Goal: Transaction & Acquisition: Book appointment/travel/reservation

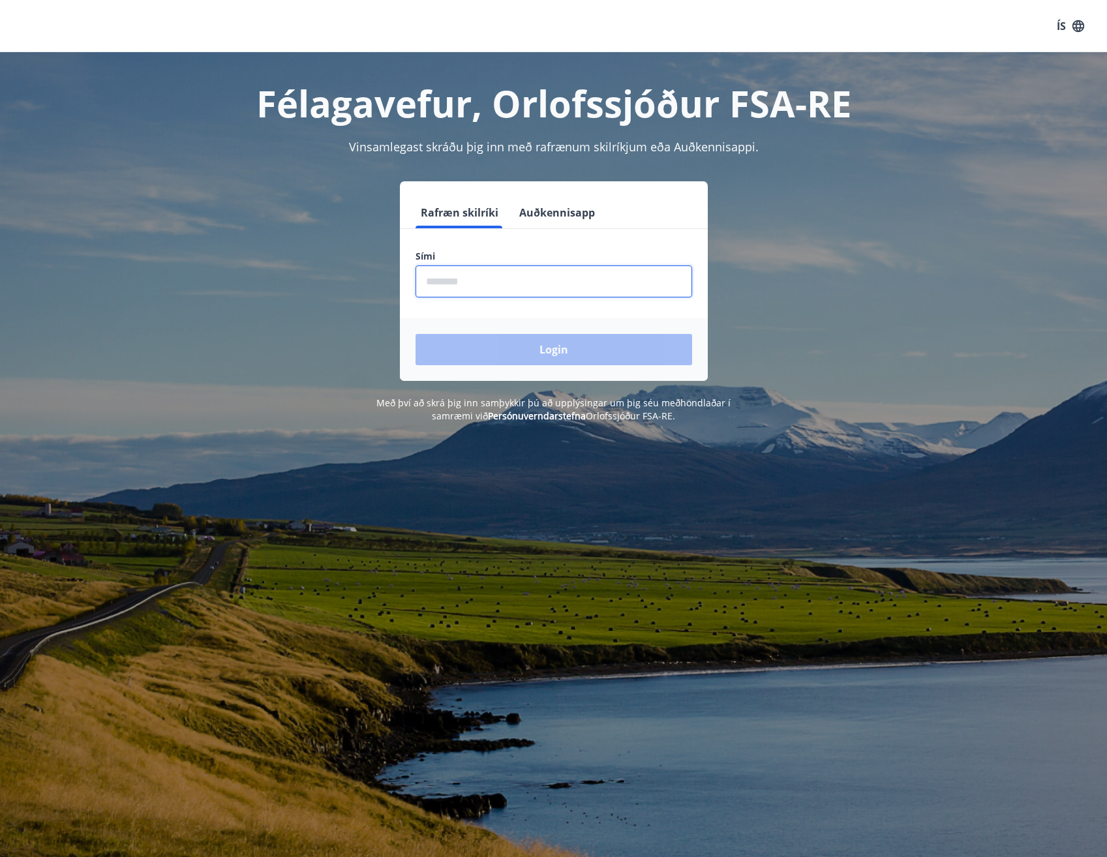
click at [591, 287] on input "phone" at bounding box center [553, 281] width 276 height 32
type input "********"
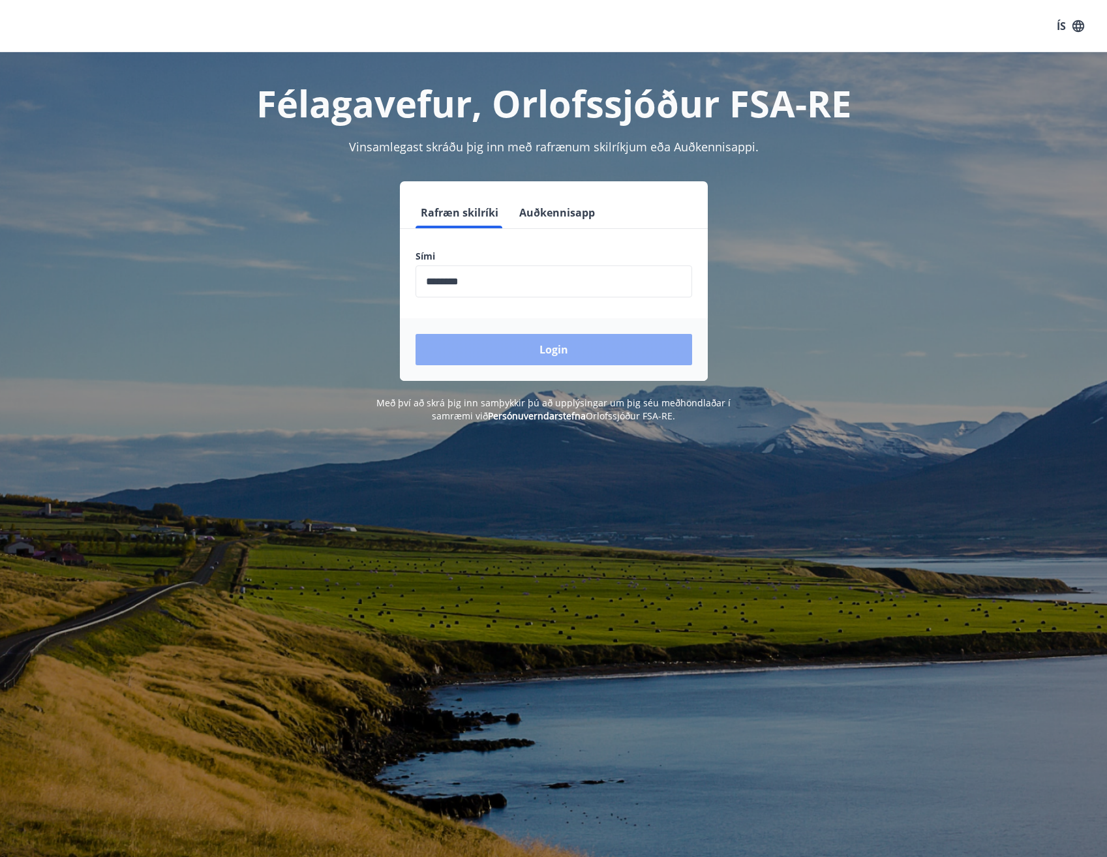
click at [510, 355] on button "Login" at bounding box center [553, 349] width 276 height 31
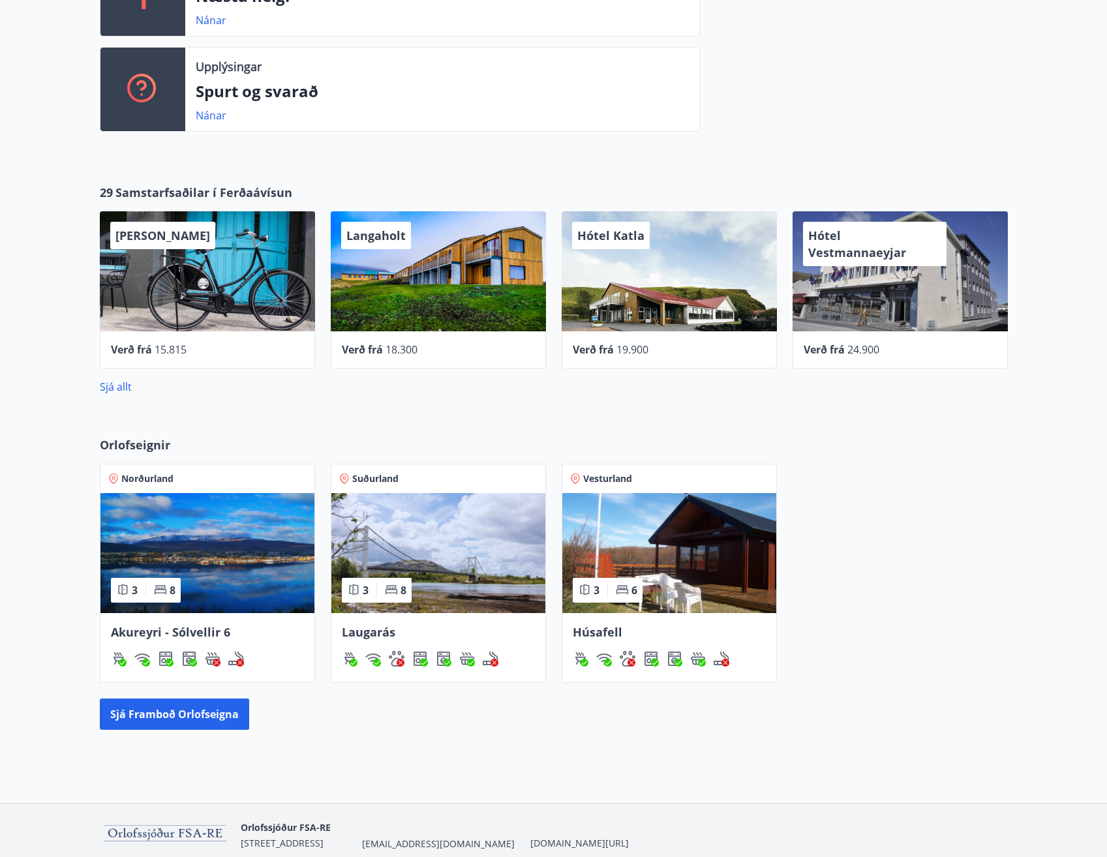
scroll to position [456, 0]
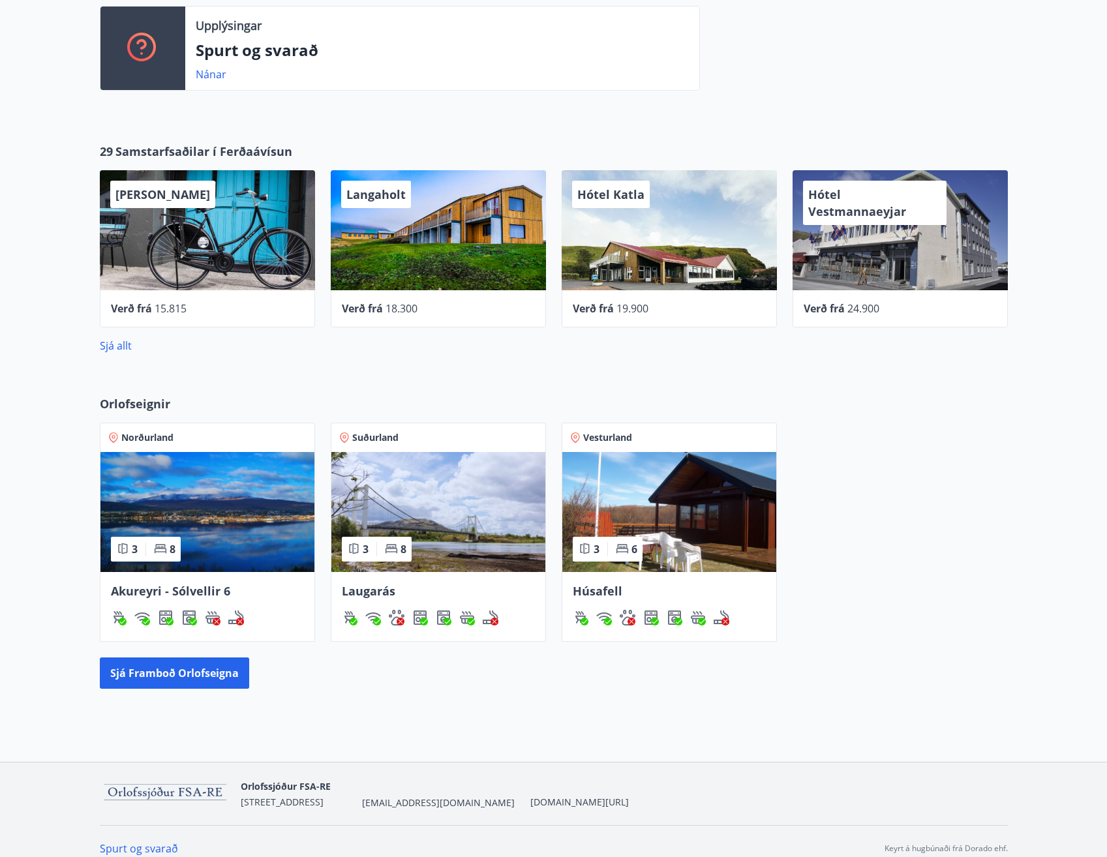
click at [202, 509] on img at bounding box center [207, 512] width 214 height 120
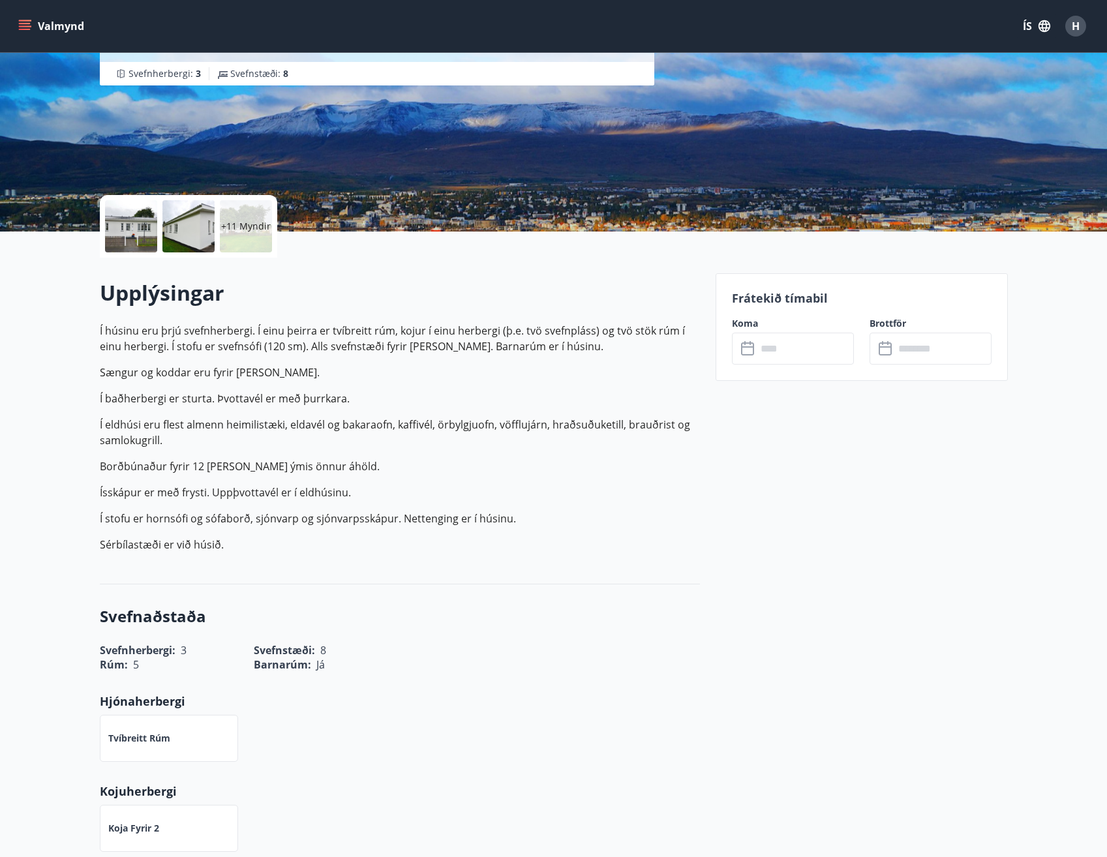
scroll to position [65, 0]
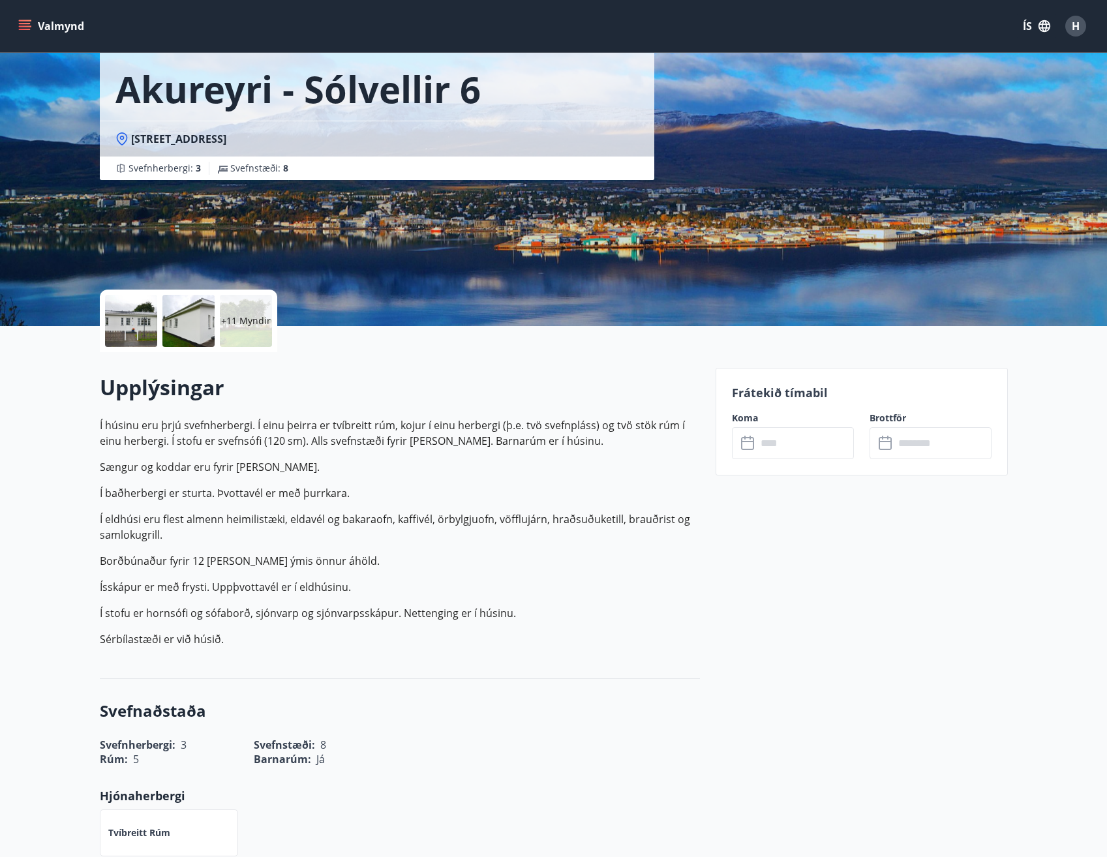
click at [743, 434] on div "​ ​" at bounding box center [793, 443] width 122 height 32
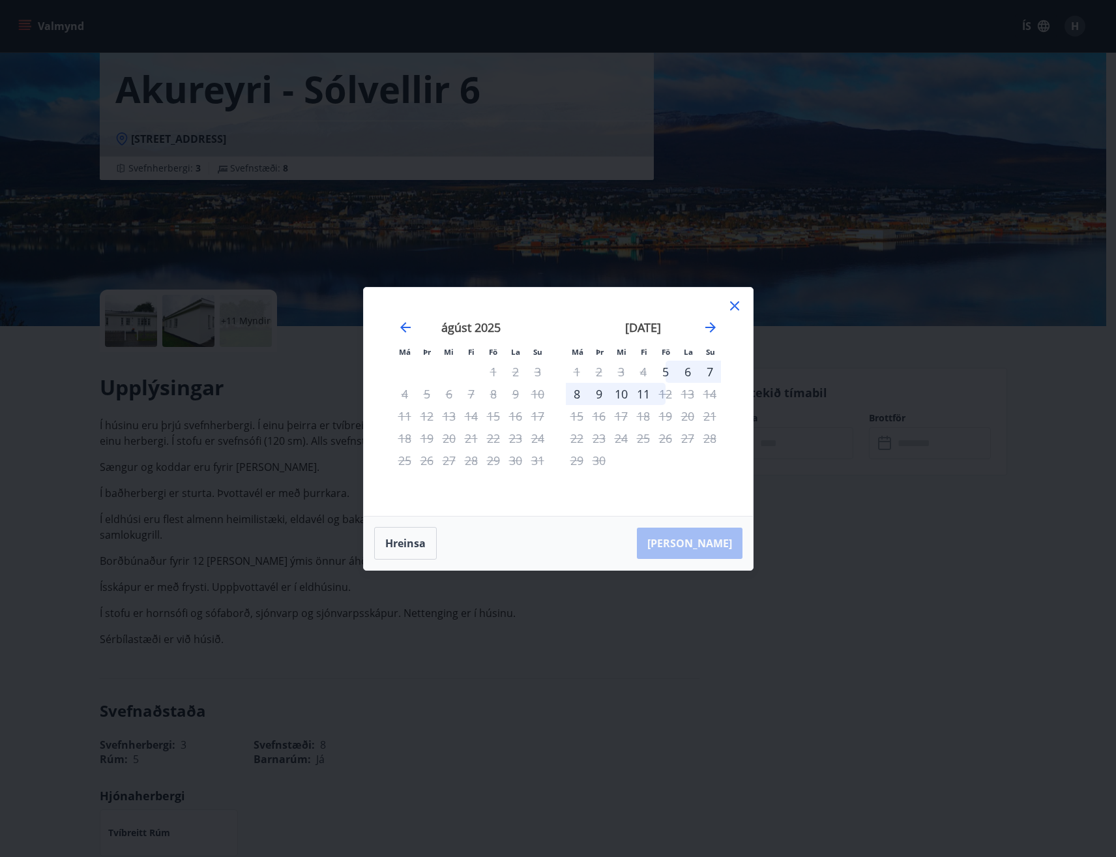
click at [735, 304] on icon at bounding box center [735, 306] width 16 height 16
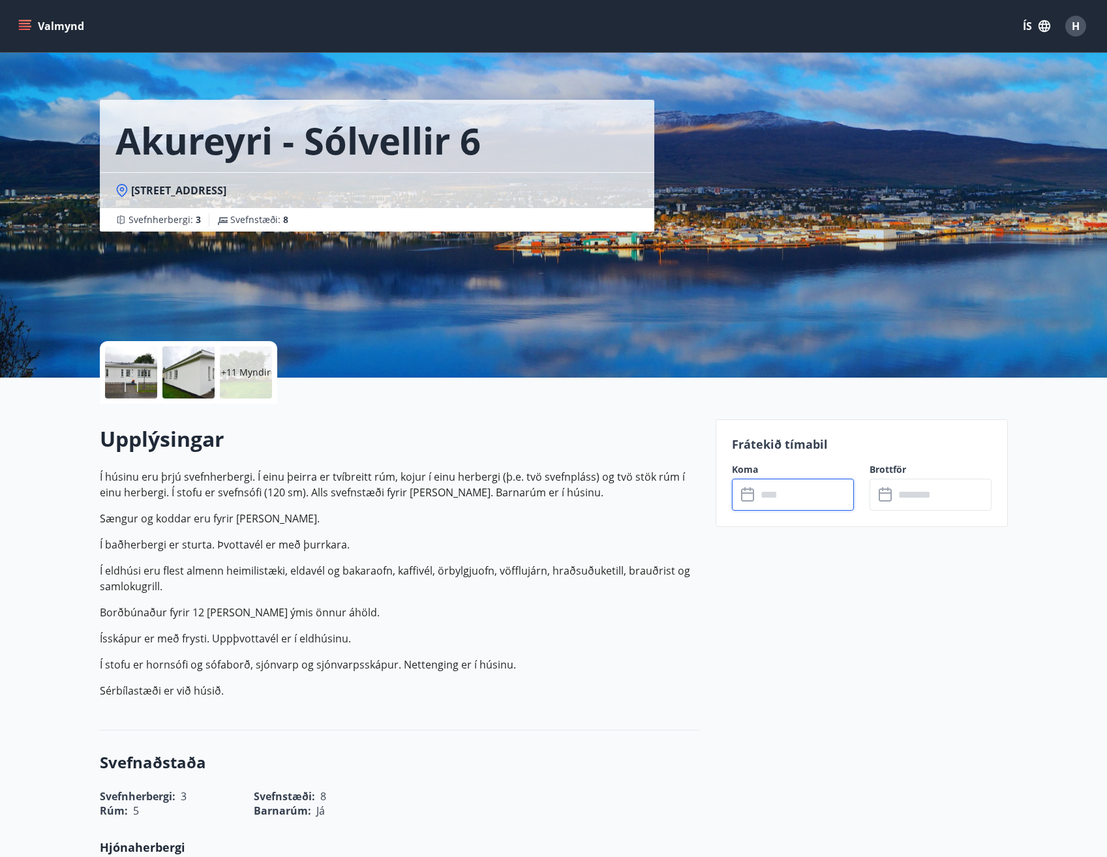
scroll to position [0, 0]
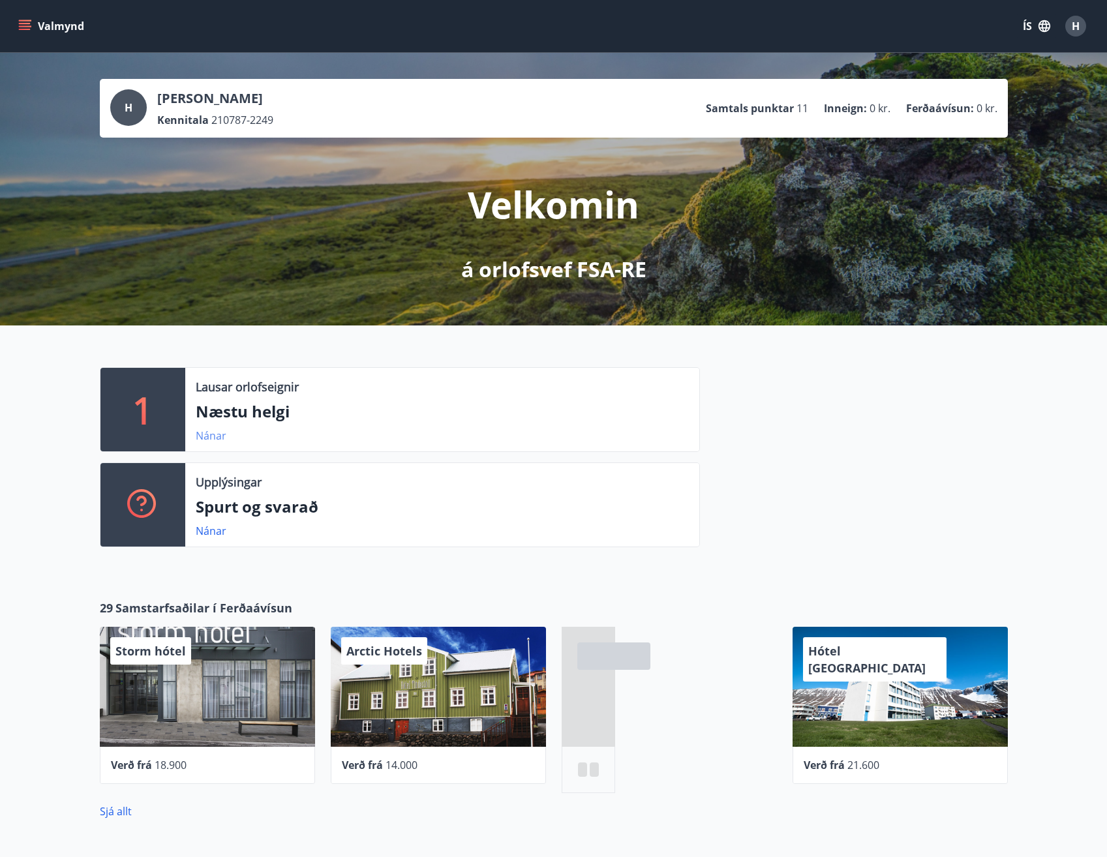
click at [208, 440] on link "Nánar" at bounding box center [211, 435] width 31 height 14
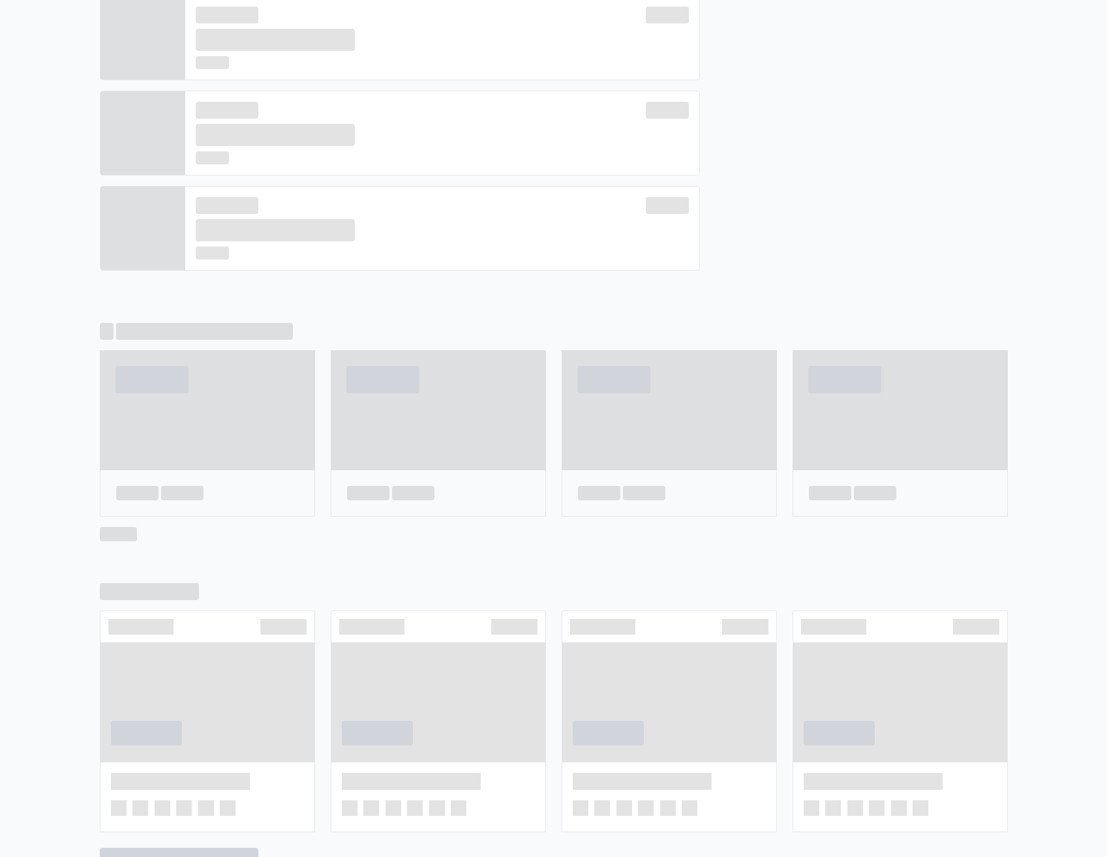
scroll to position [467, 0]
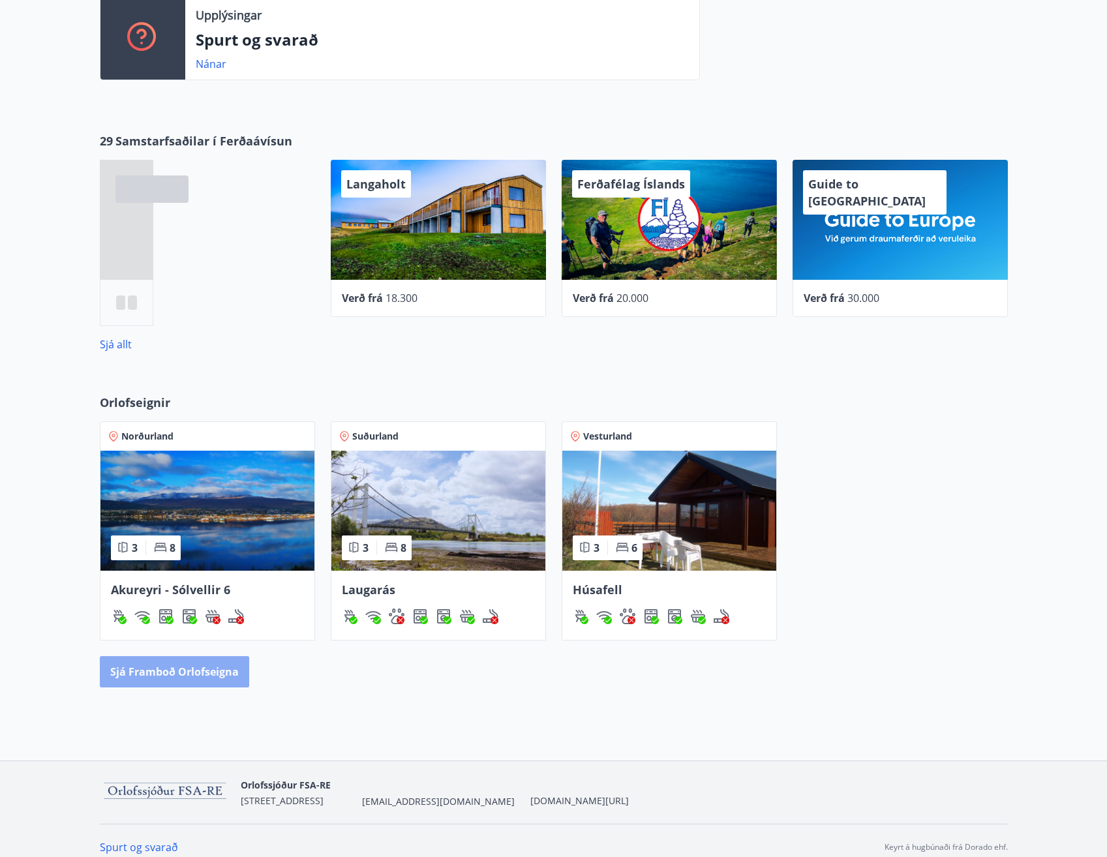
click at [213, 662] on button "Sjá framboð orlofseigna" at bounding box center [174, 671] width 149 height 31
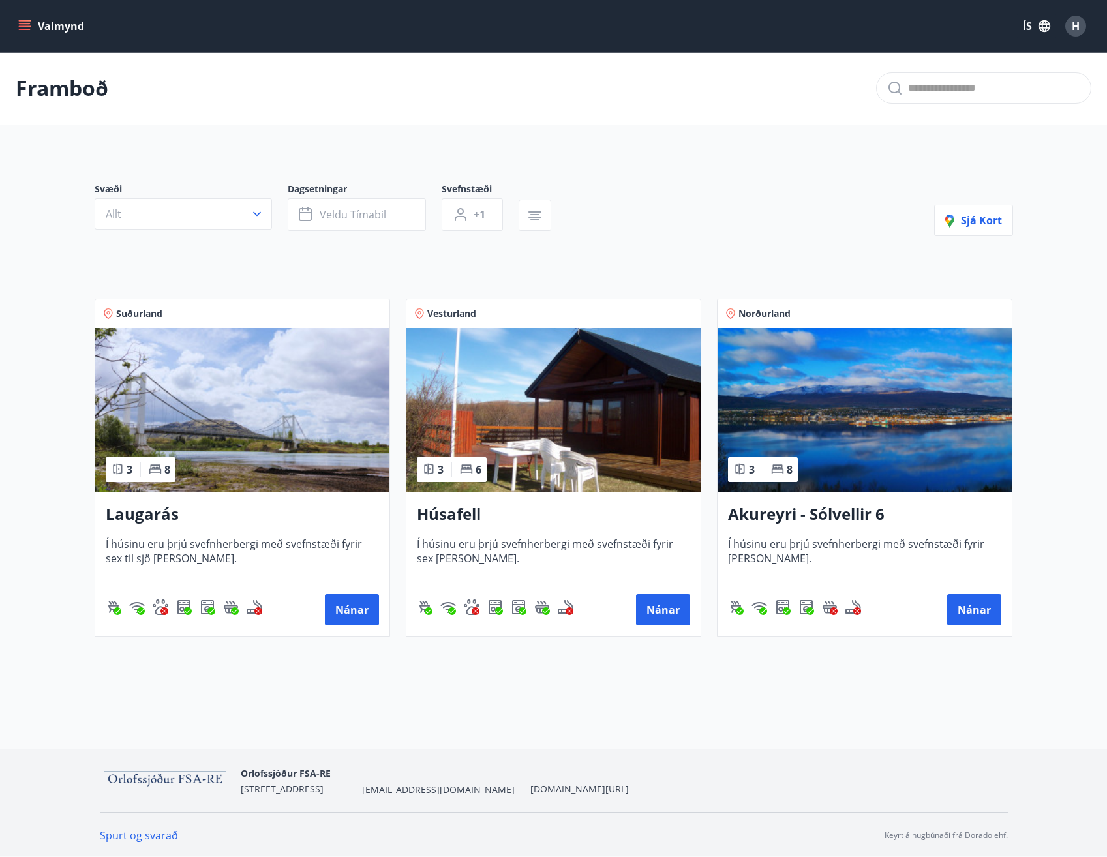
scroll to position [2, 0]
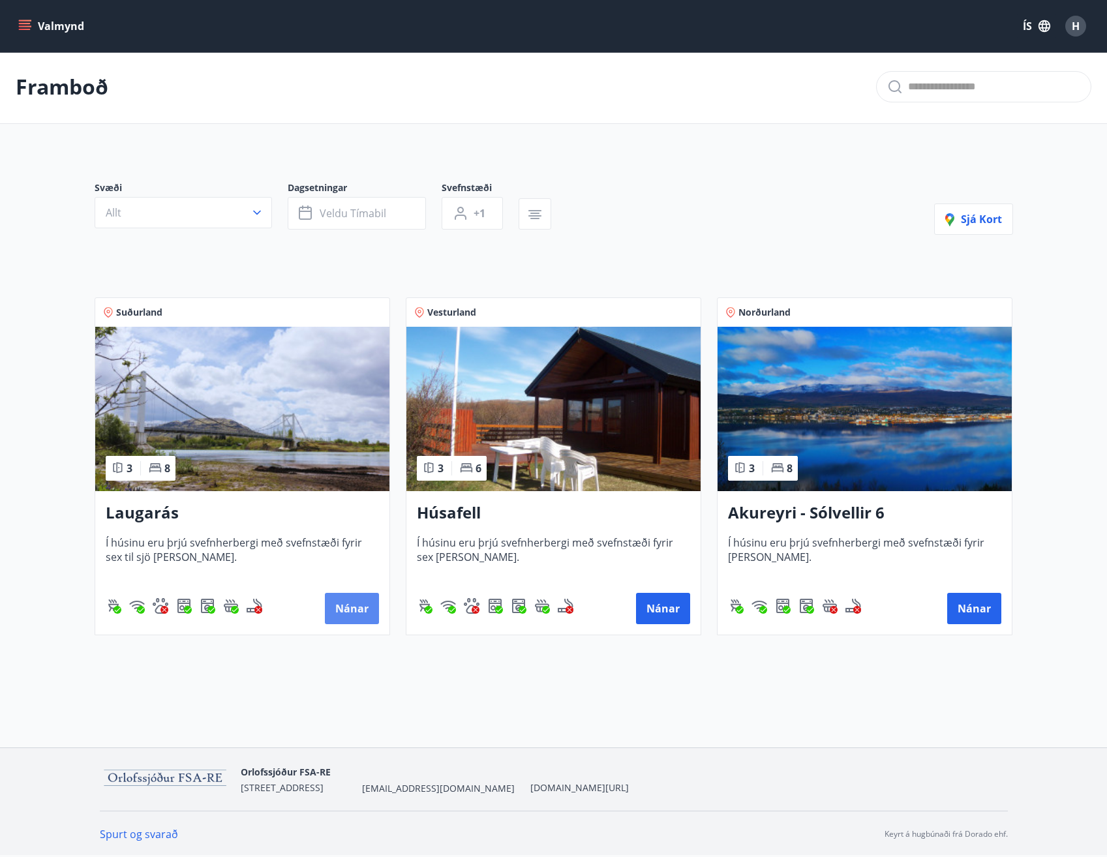
click at [344, 603] on button "Nánar" at bounding box center [352, 608] width 54 height 31
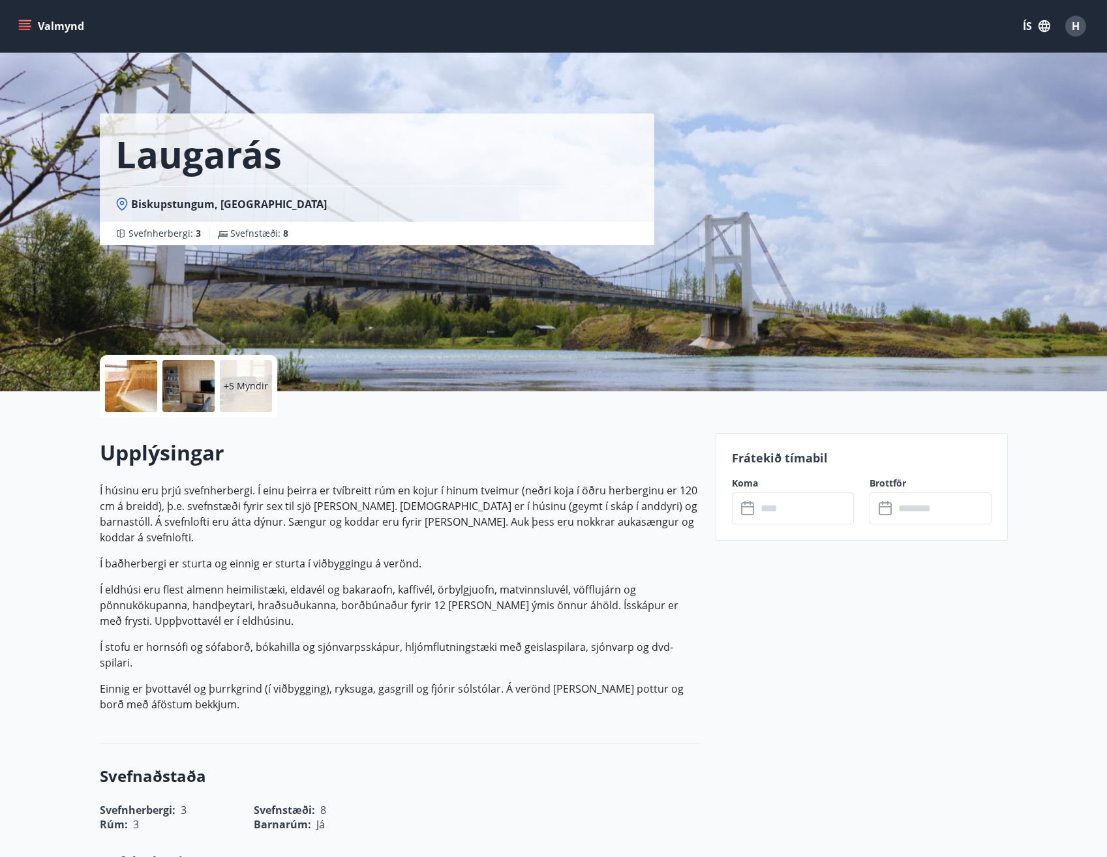
scroll to position [2, 0]
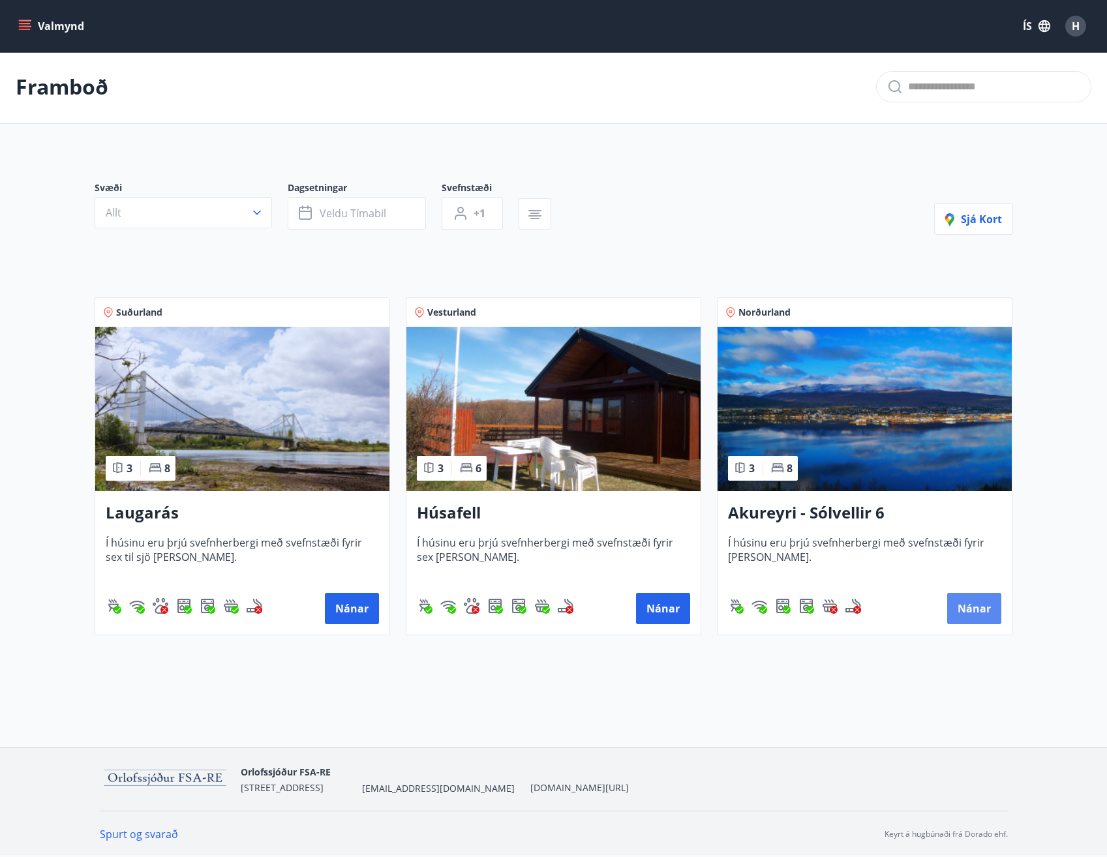
click at [970, 604] on button "Nánar" at bounding box center [974, 608] width 54 height 31
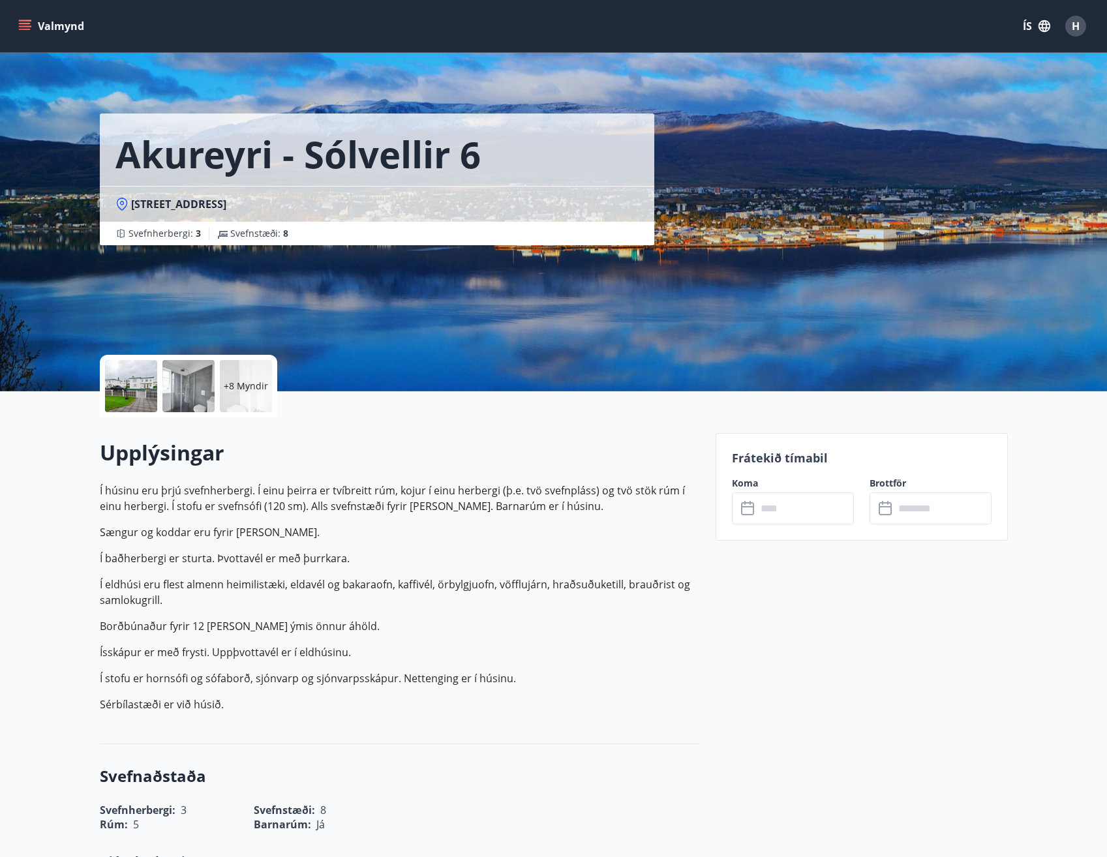
click at [793, 513] on input "text" at bounding box center [804, 508] width 97 height 32
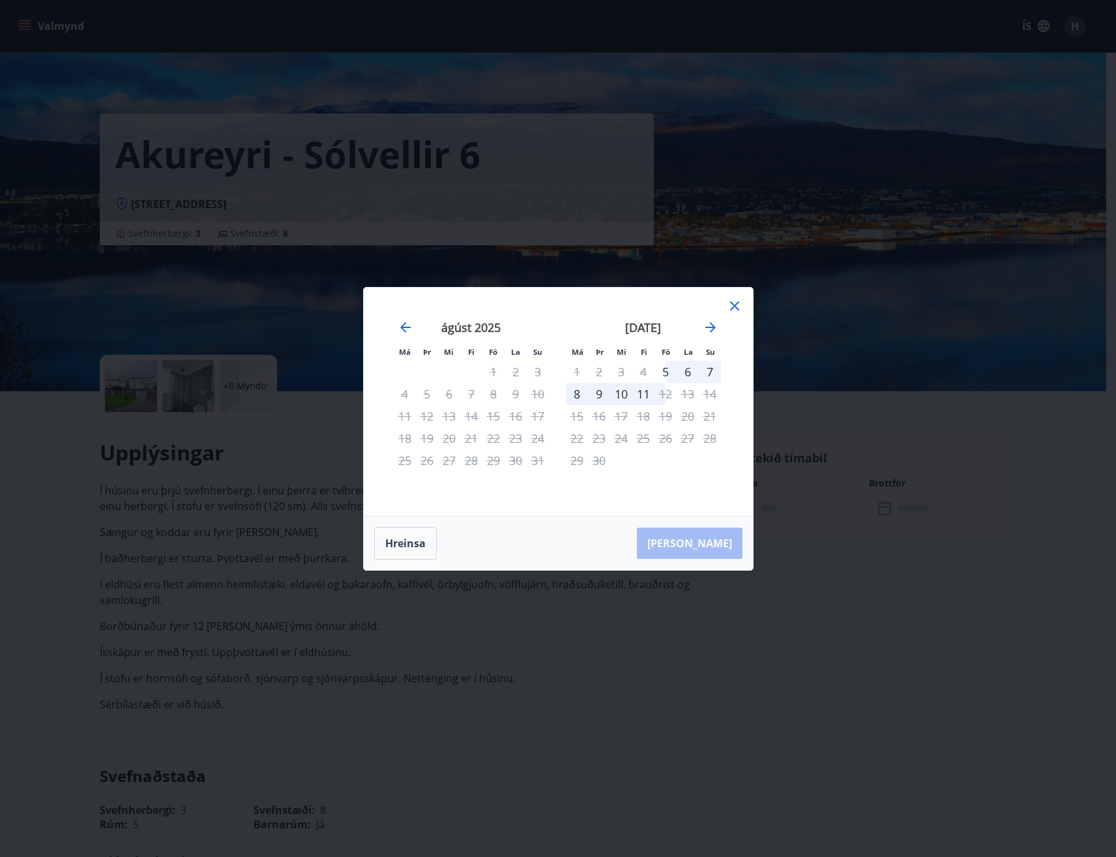
click at [711, 419] on div "21" at bounding box center [710, 416] width 22 height 22
click at [706, 323] on icon "Move forward to switch to the next month." at bounding box center [711, 328] width 16 height 16
click at [685, 371] on div "4" at bounding box center [688, 372] width 22 height 22
click at [734, 303] on icon at bounding box center [735, 306] width 16 height 16
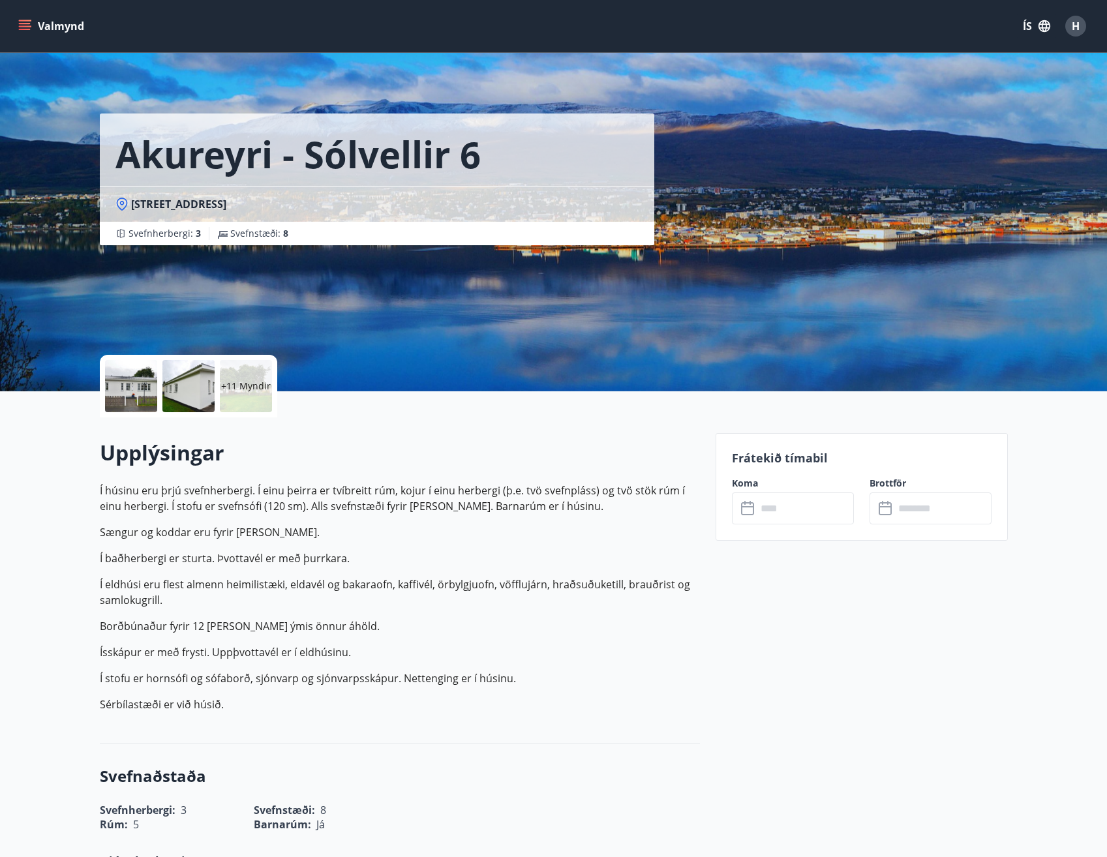
click at [788, 502] on input "text" at bounding box center [804, 508] width 97 height 32
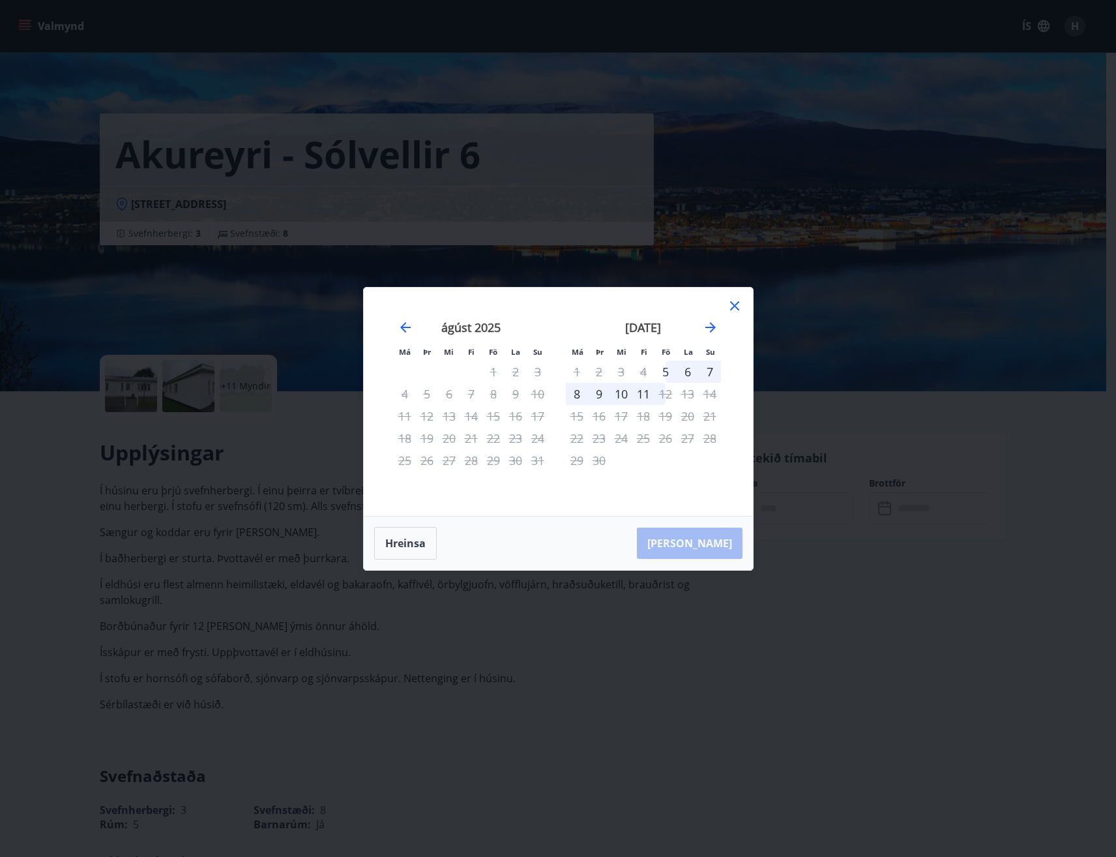
click at [735, 306] on icon at bounding box center [734, 305] width 9 height 9
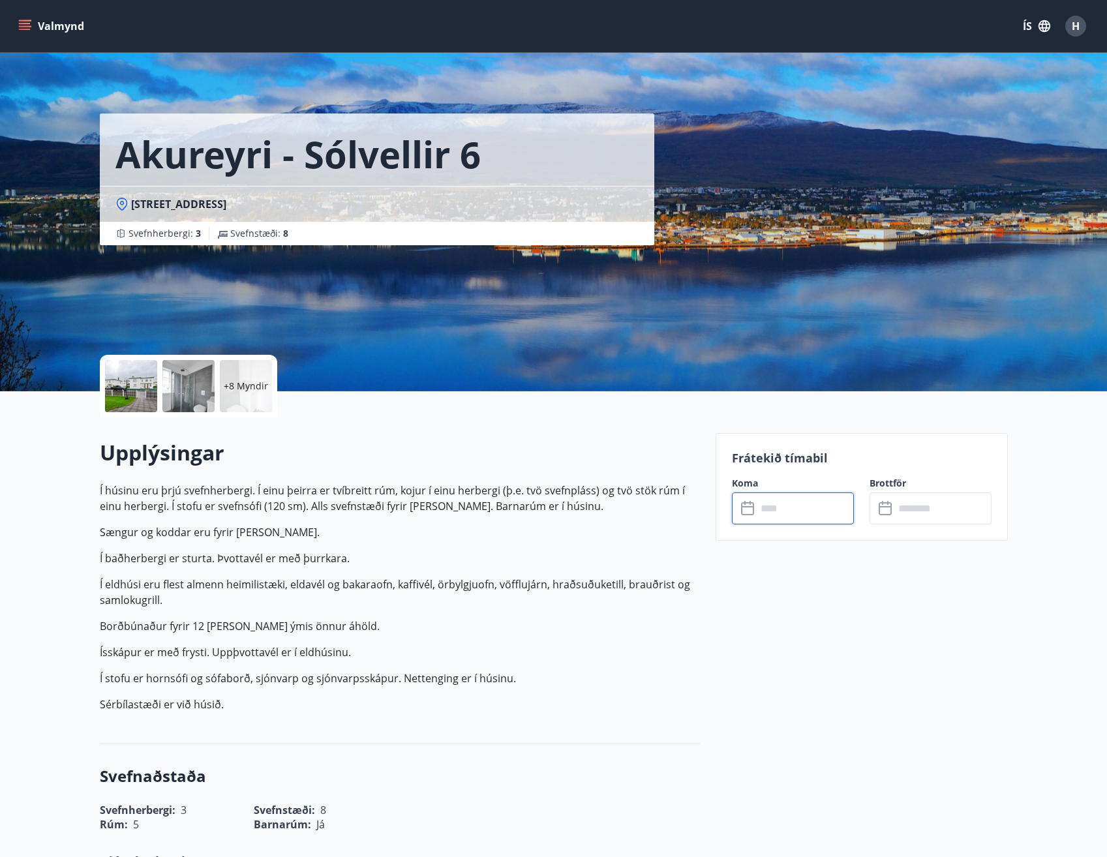
click at [829, 508] on input "text" at bounding box center [804, 508] width 97 height 32
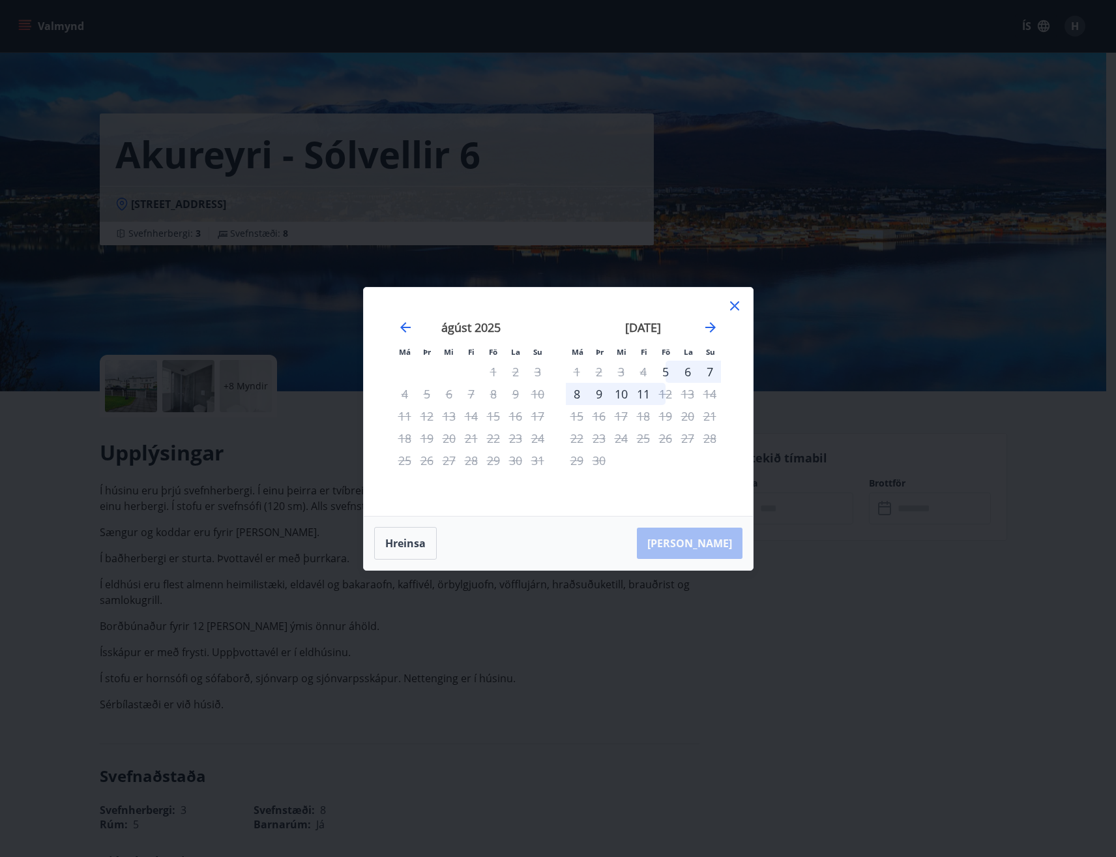
click at [734, 306] on icon at bounding box center [734, 305] width 9 height 9
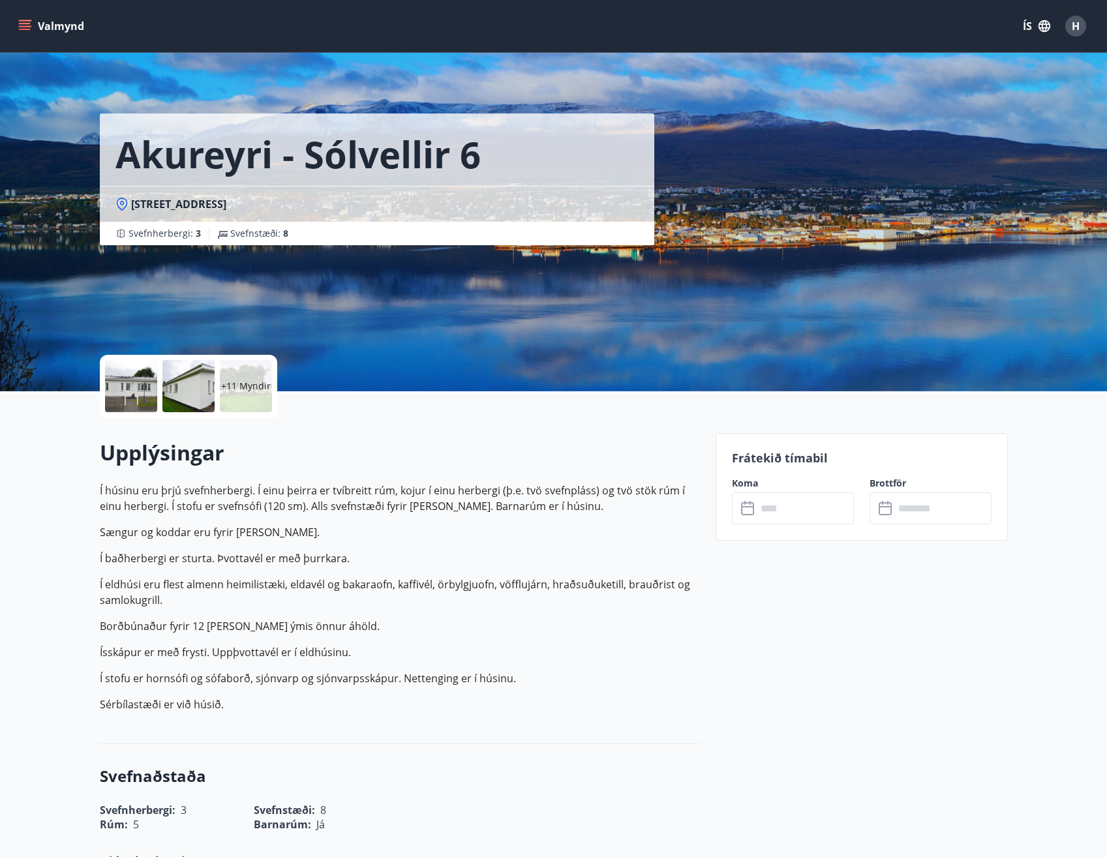
click at [824, 504] on input "text" at bounding box center [804, 508] width 97 height 32
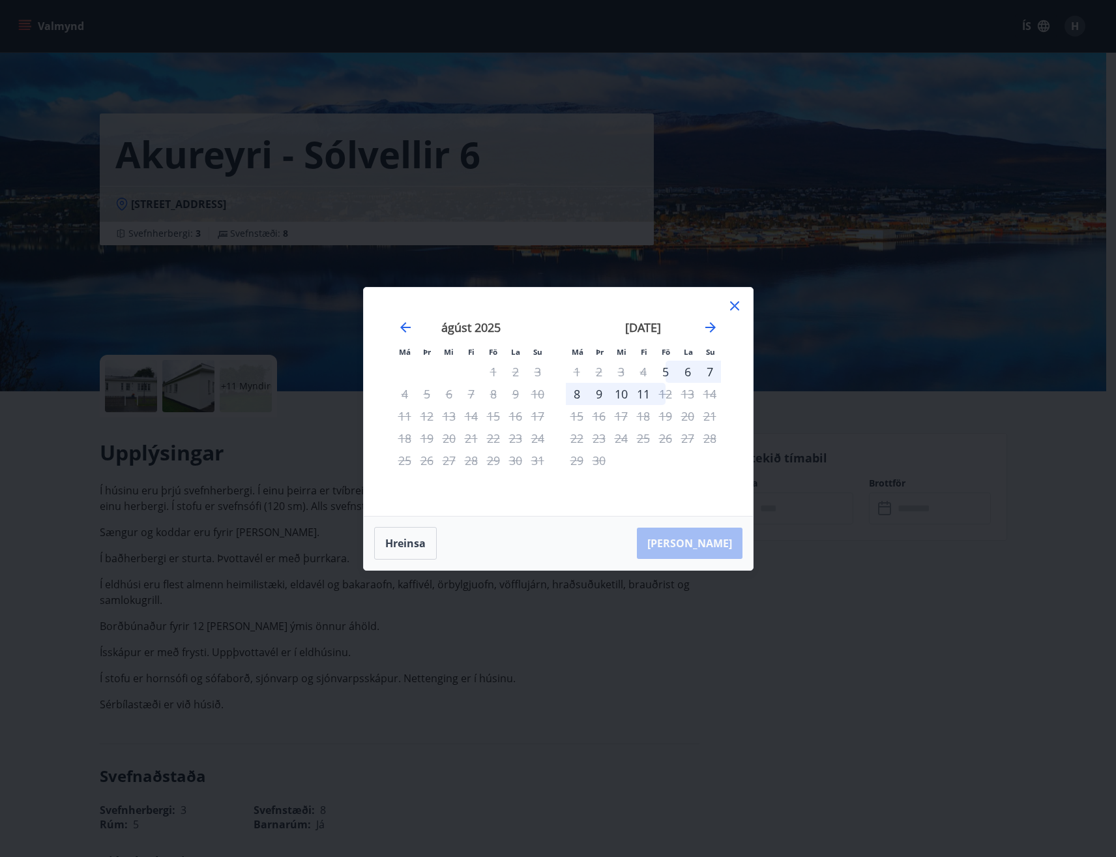
click at [735, 304] on icon at bounding box center [735, 306] width 16 height 16
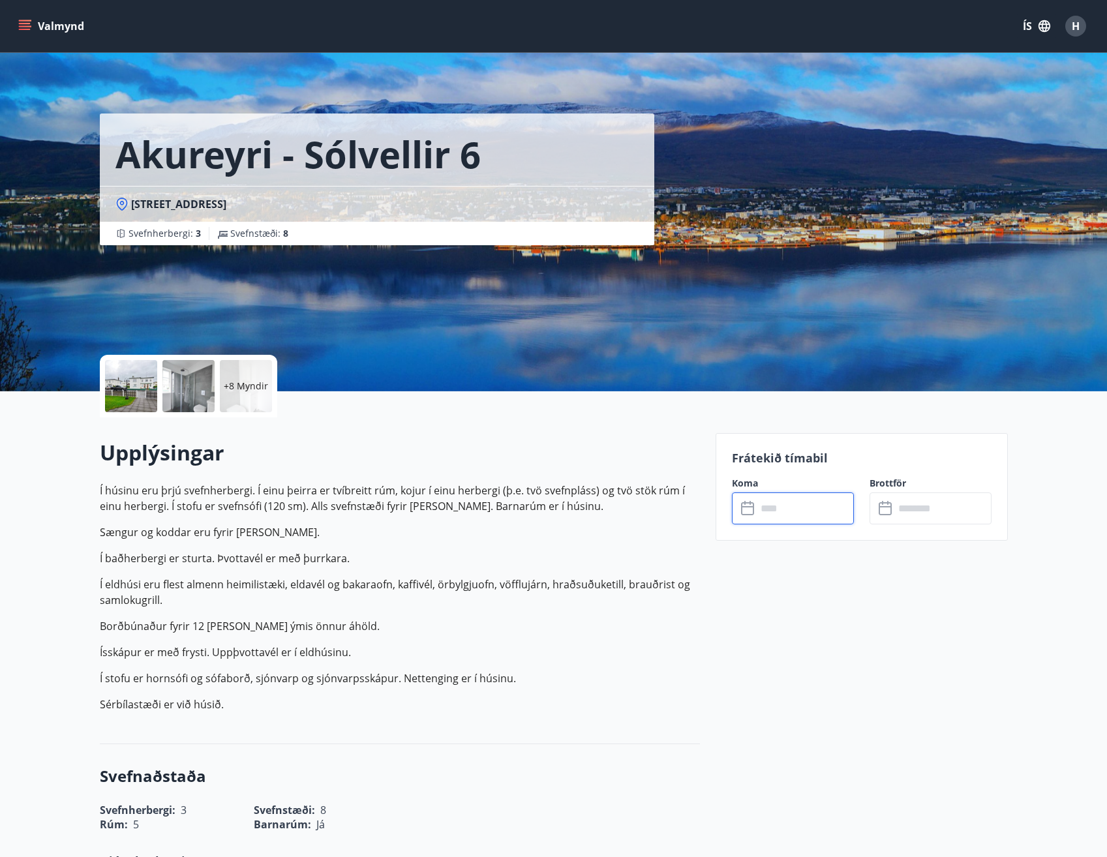
click at [822, 510] on input "text" at bounding box center [804, 508] width 97 height 32
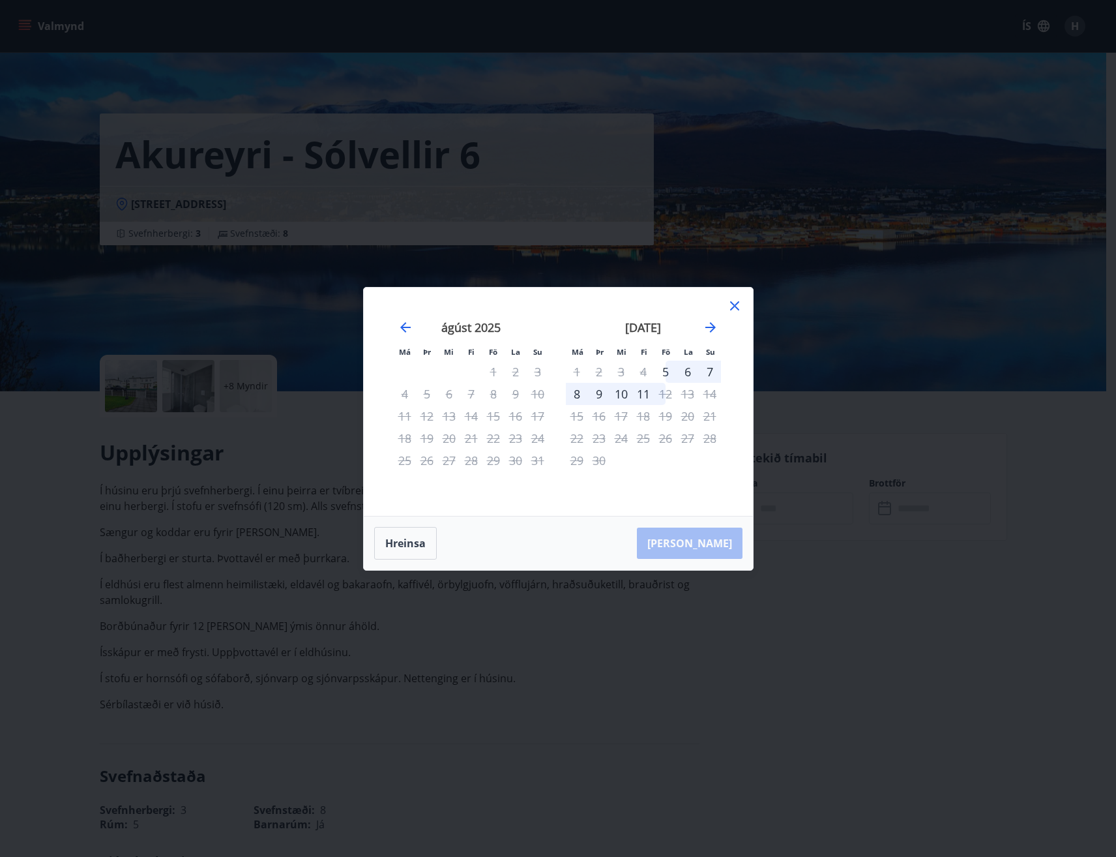
click at [728, 306] on icon at bounding box center [735, 306] width 16 height 16
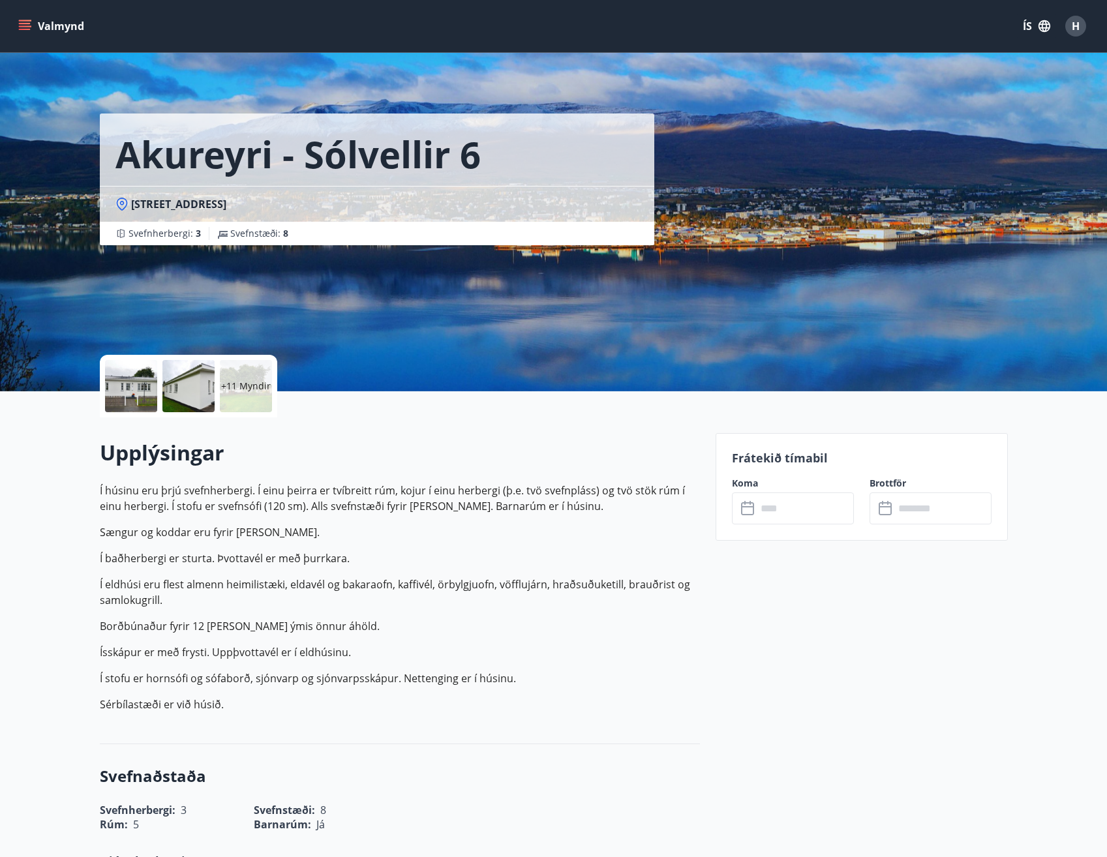
click at [779, 509] on input "text" at bounding box center [804, 508] width 97 height 32
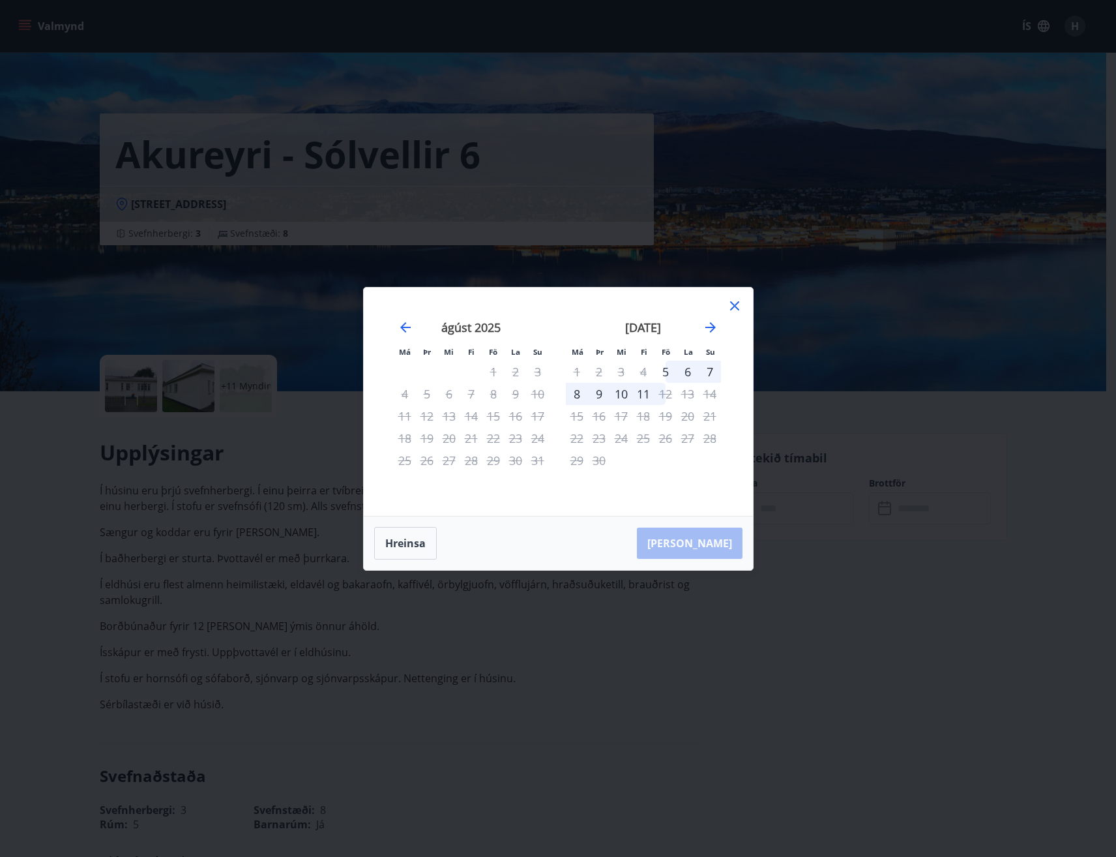
click at [732, 301] on icon at bounding box center [735, 306] width 16 height 16
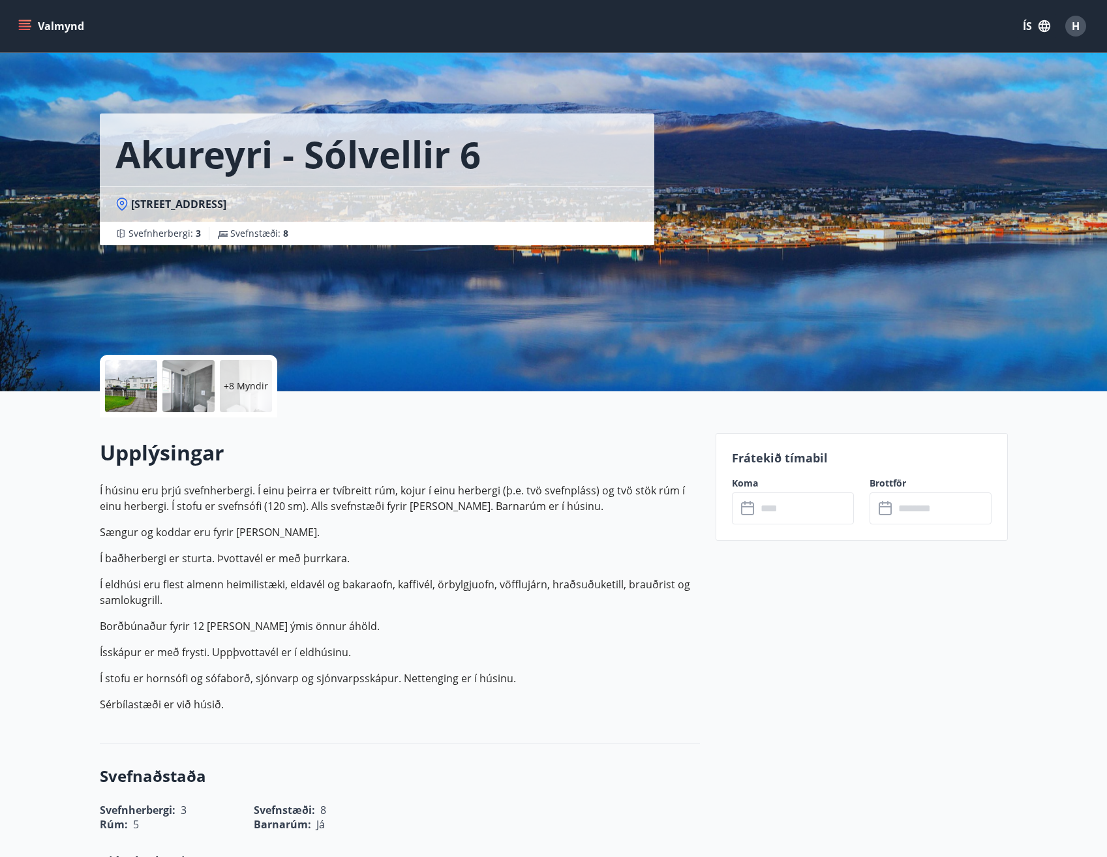
click at [838, 516] on input "text" at bounding box center [804, 508] width 97 height 32
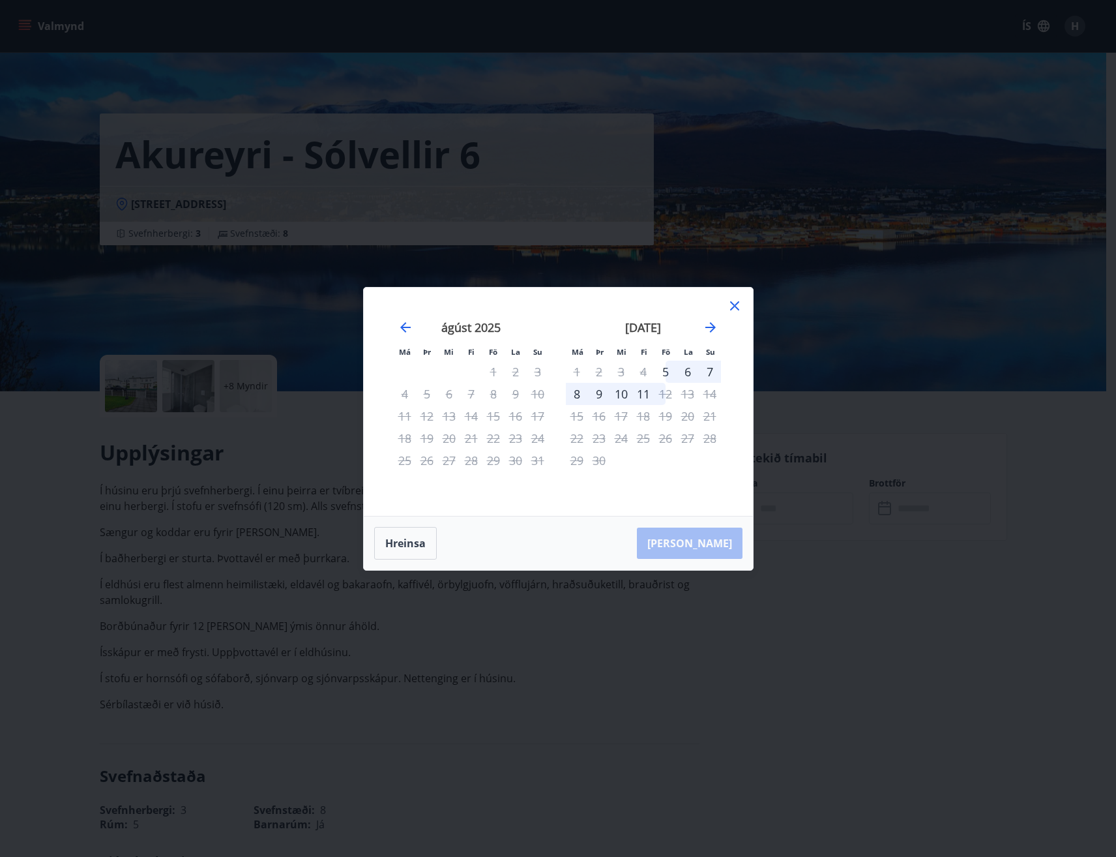
click at [736, 305] on icon at bounding box center [734, 305] width 9 height 9
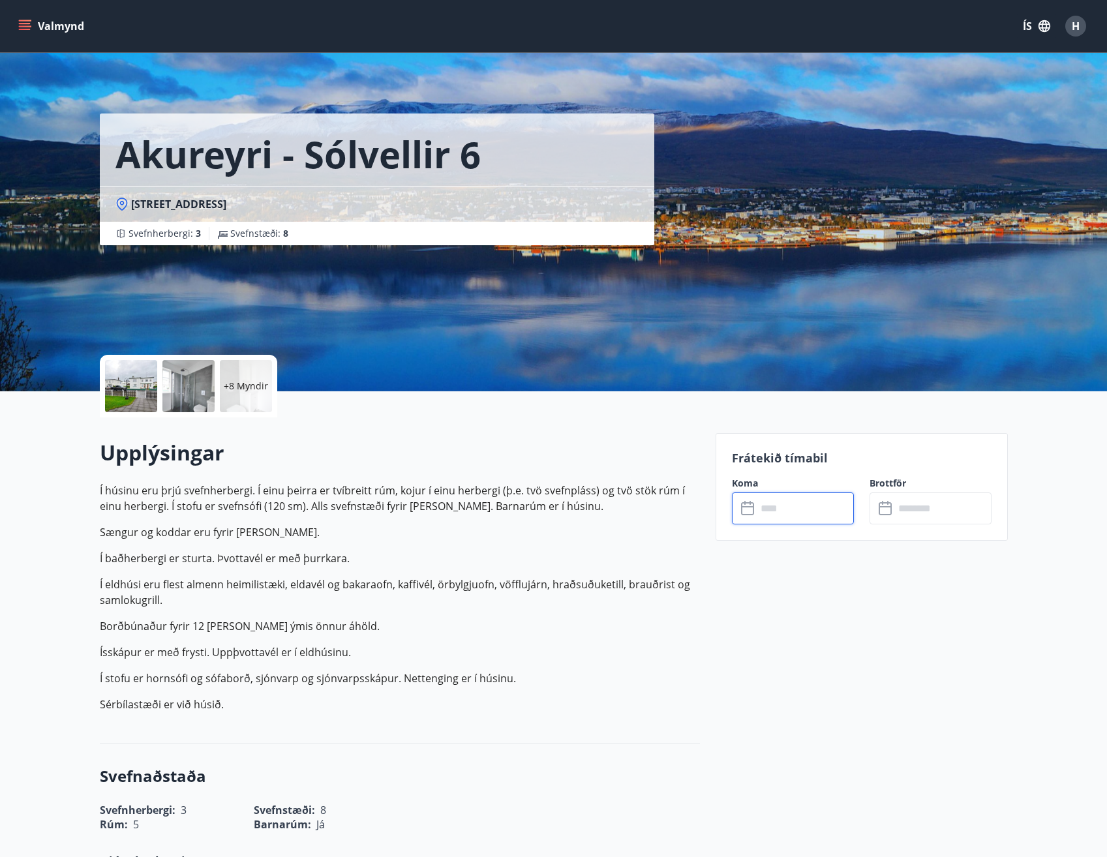
scroll to position [2, 0]
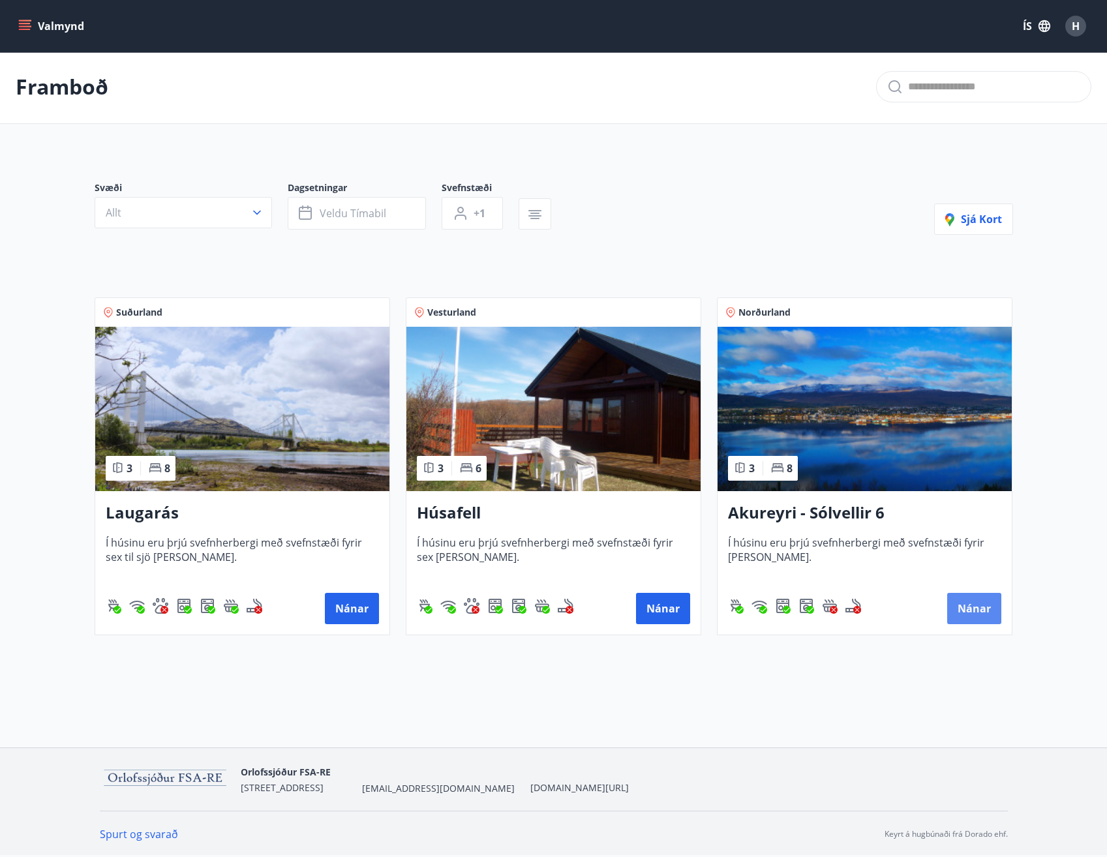
click at [962, 617] on button "Nánar" at bounding box center [974, 608] width 54 height 31
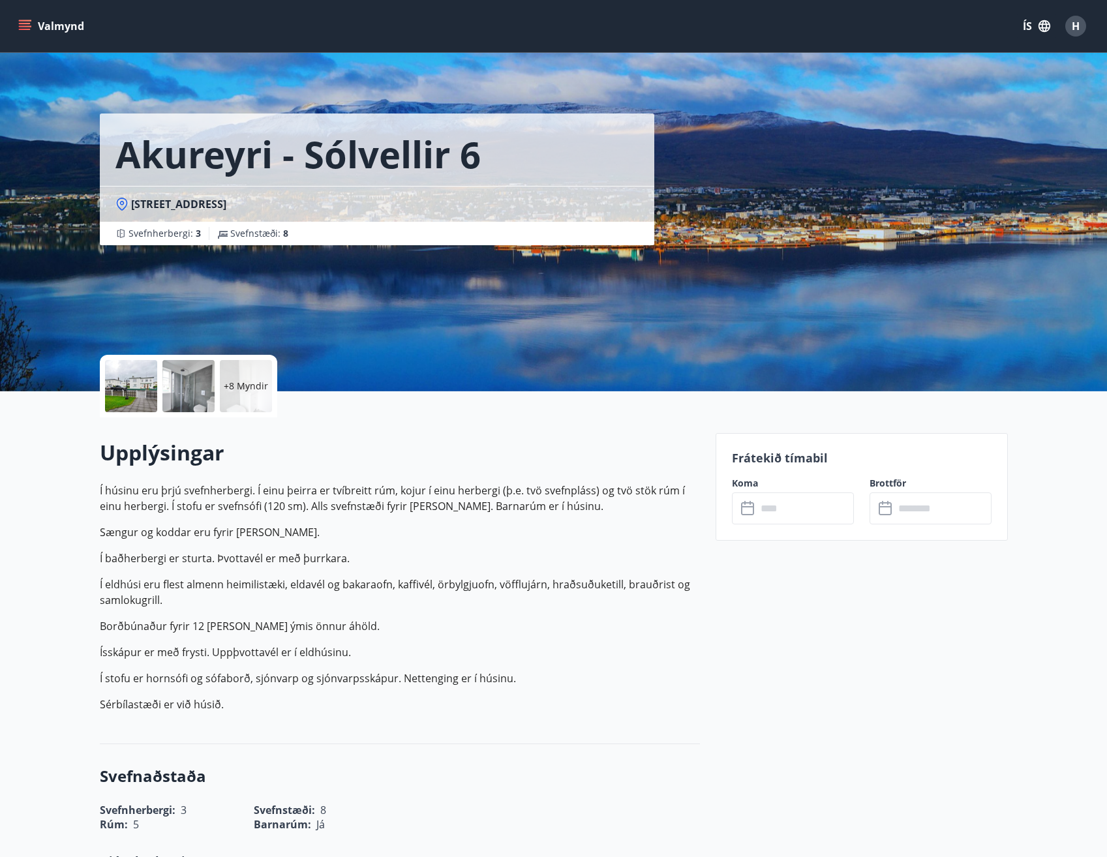
click at [788, 504] on input "text" at bounding box center [804, 508] width 97 height 32
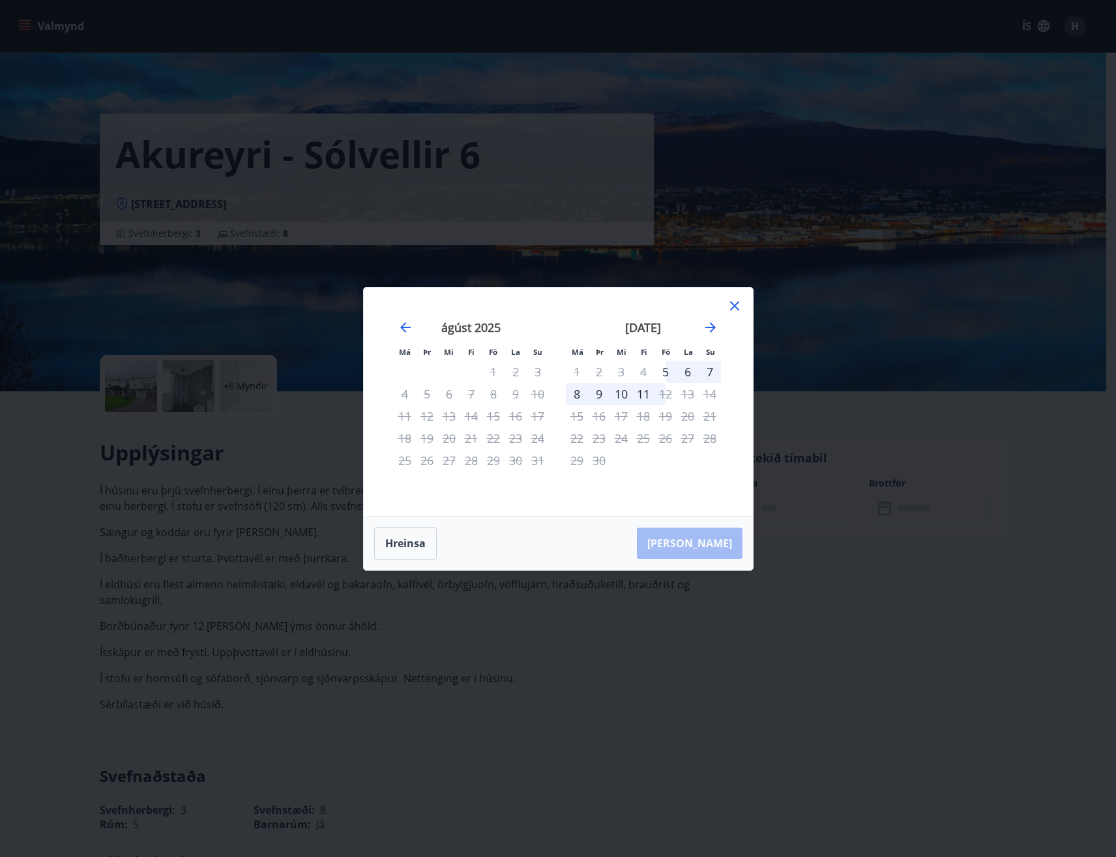
click at [733, 301] on icon at bounding box center [735, 306] width 16 height 16
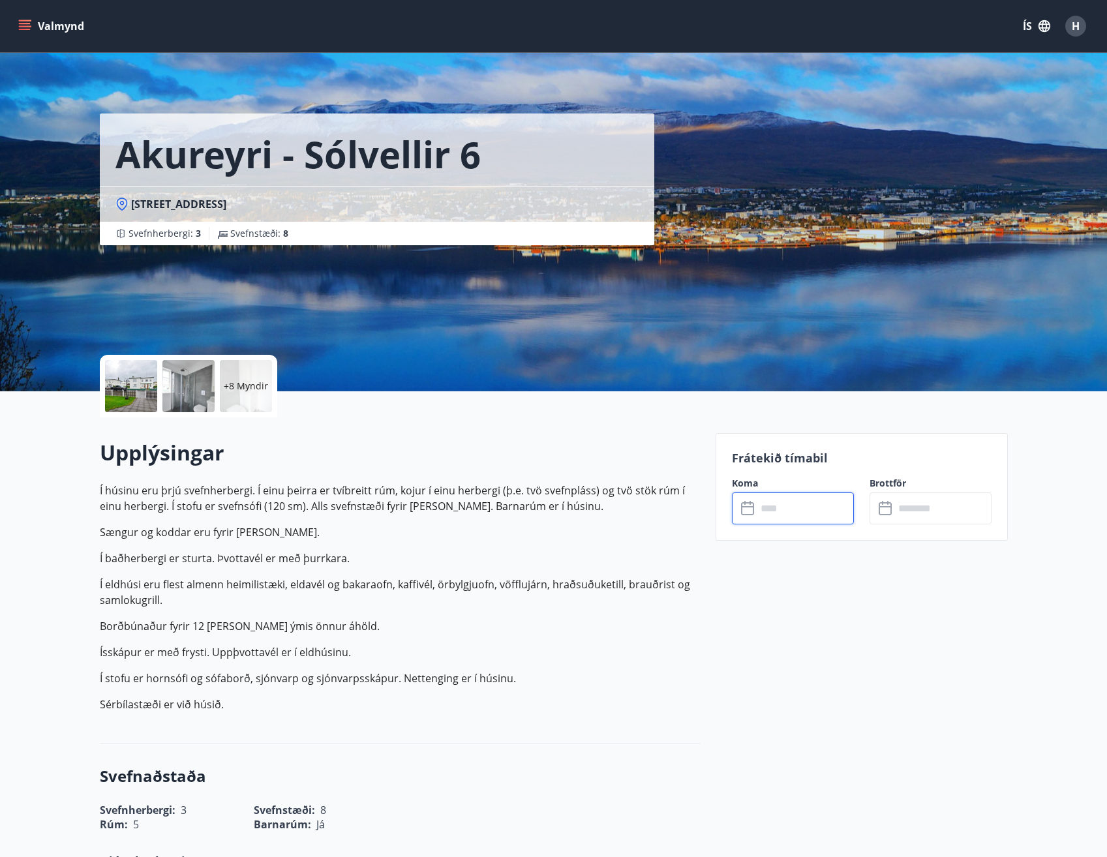
click at [777, 502] on input "text" at bounding box center [804, 508] width 97 height 32
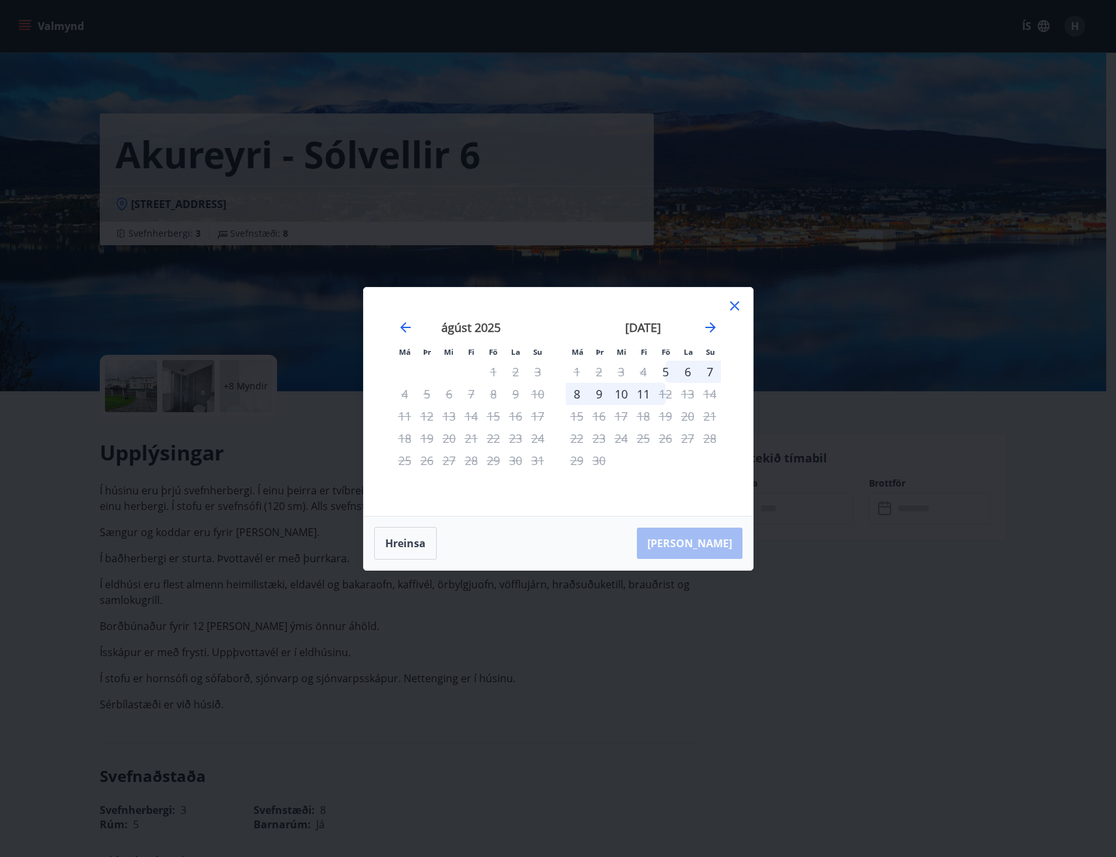
click at [692, 436] on div "27" at bounding box center [688, 438] width 22 height 22
click at [703, 325] on icon "Move forward to switch to the next month." at bounding box center [711, 328] width 16 height 16
click at [687, 372] on div "4" at bounding box center [688, 372] width 22 height 22
click at [737, 308] on icon at bounding box center [734, 305] width 9 height 9
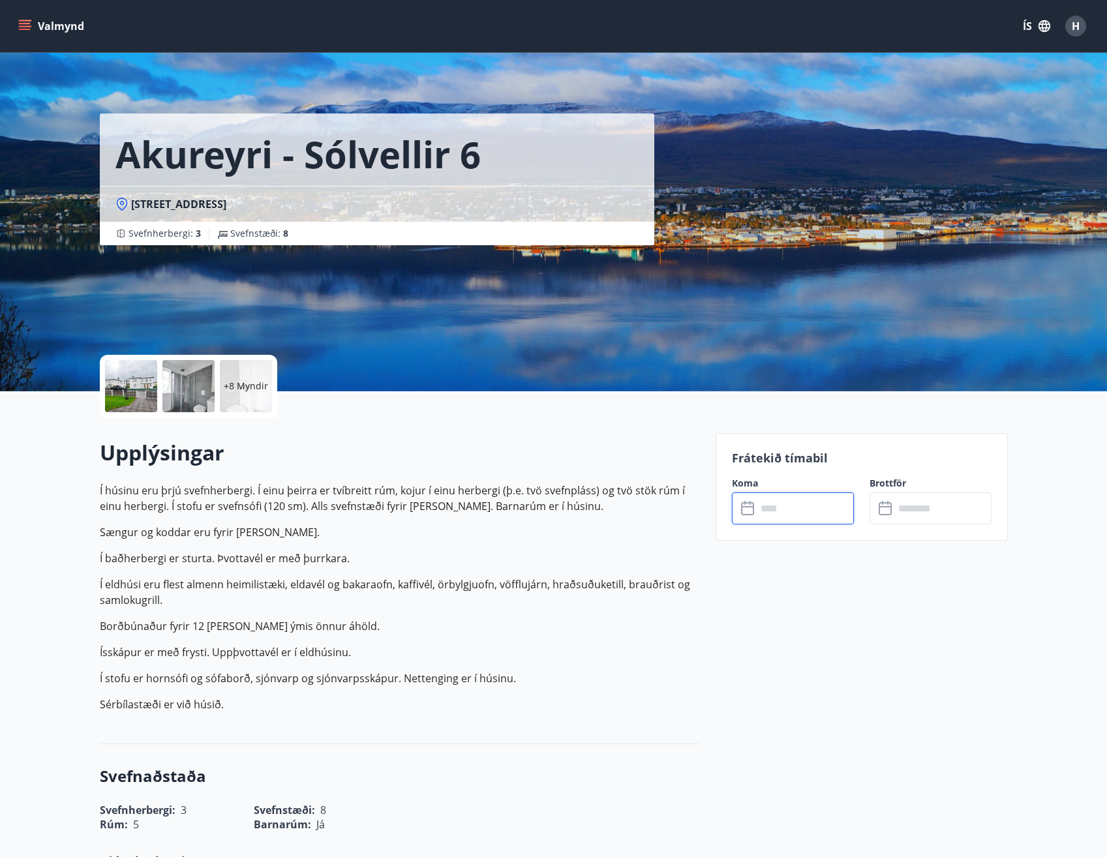
click at [765, 502] on input "text" at bounding box center [804, 508] width 97 height 32
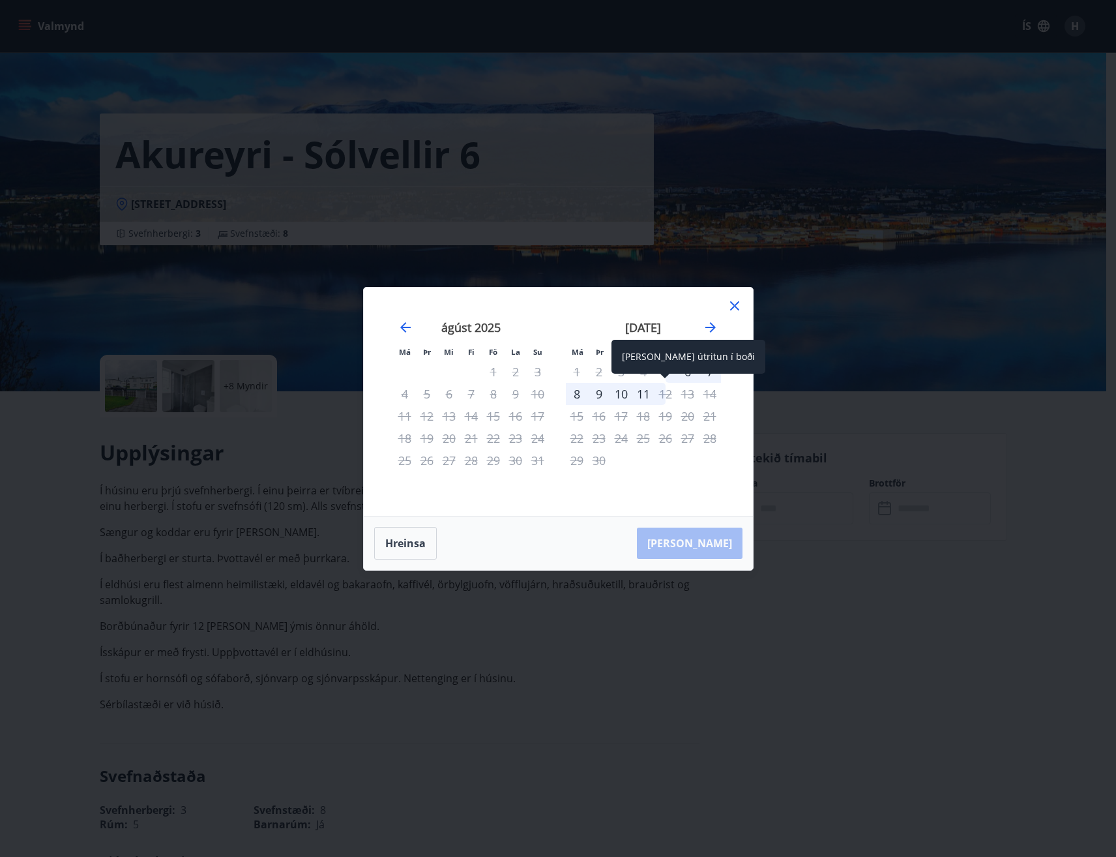
click at [674, 394] on div "12" at bounding box center [666, 394] width 22 height 22
click at [707, 325] on icon "Move forward to switch to the next month." at bounding box center [711, 328] width 16 height 16
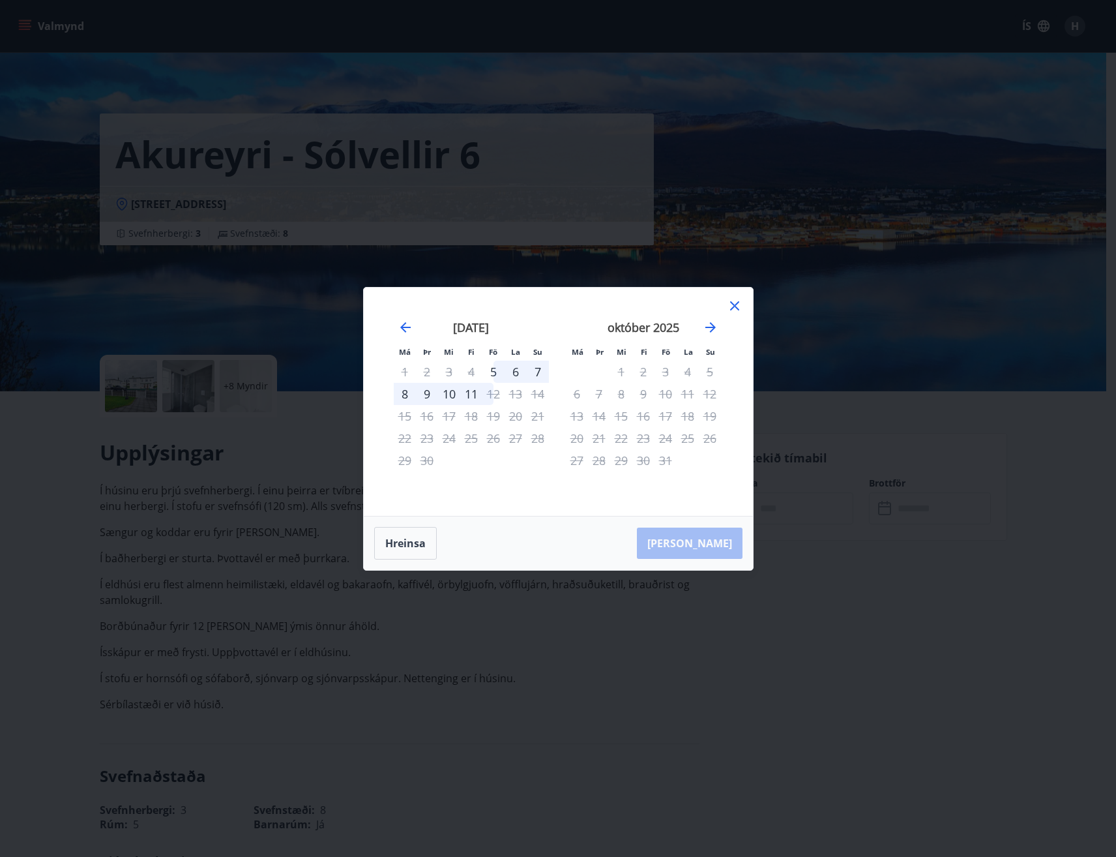
click at [739, 304] on icon at bounding box center [735, 306] width 16 height 16
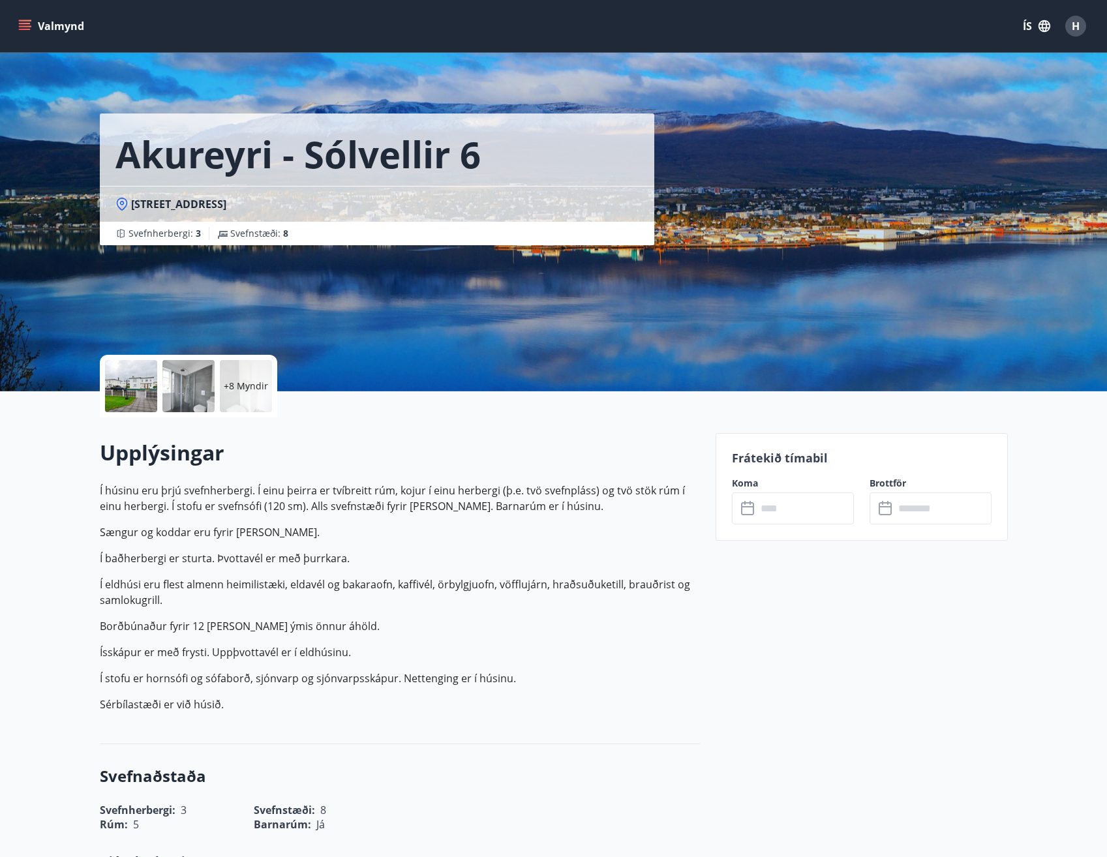
click at [766, 514] on input "text" at bounding box center [804, 508] width 97 height 32
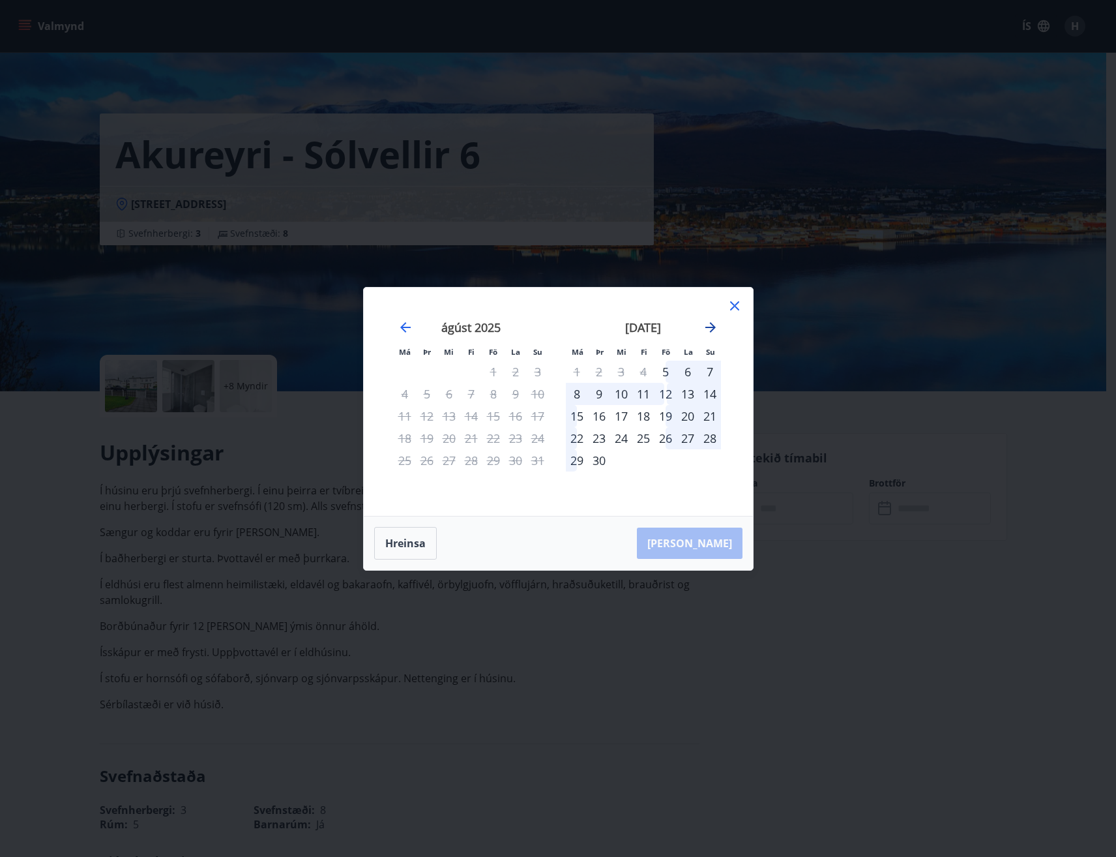
click at [713, 329] on icon "Move forward to switch to the next month." at bounding box center [711, 327] width 10 height 10
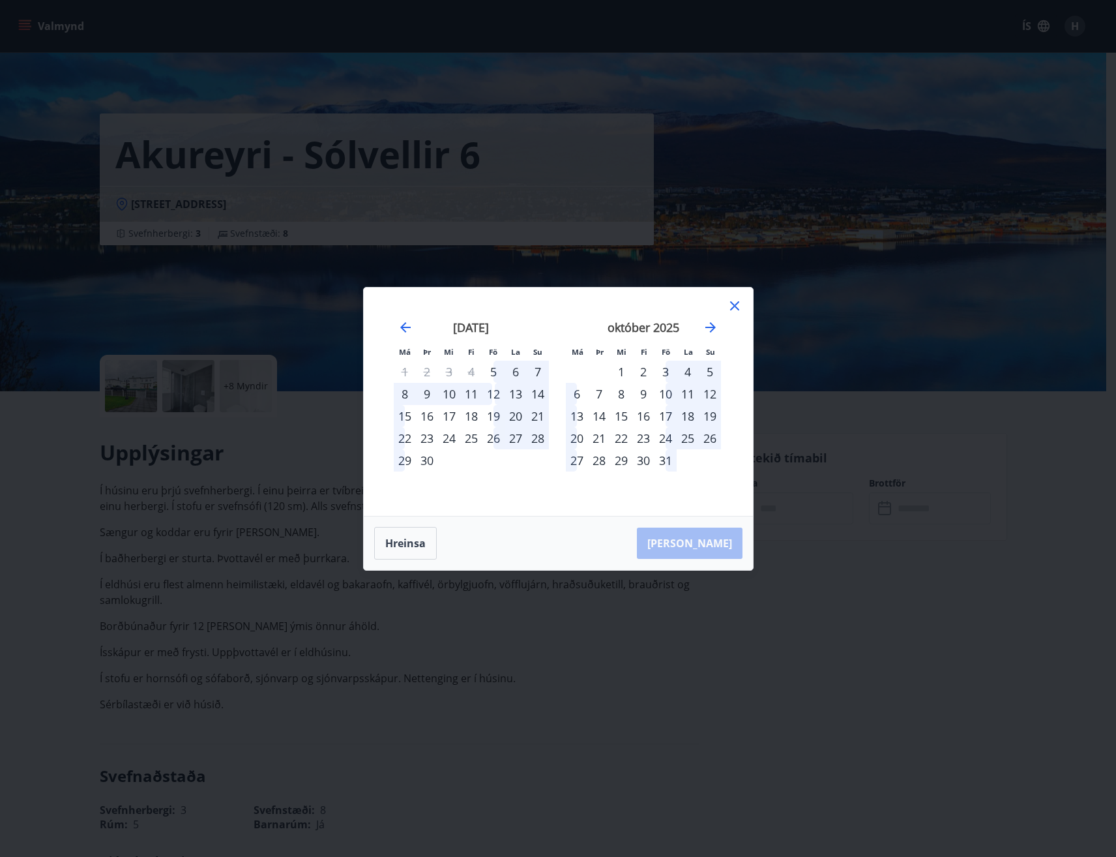
click at [664, 370] on div "3" at bounding box center [666, 372] width 22 height 22
click at [713, 368] on div "5" at bounding box center [710, 372] width 22 height 22
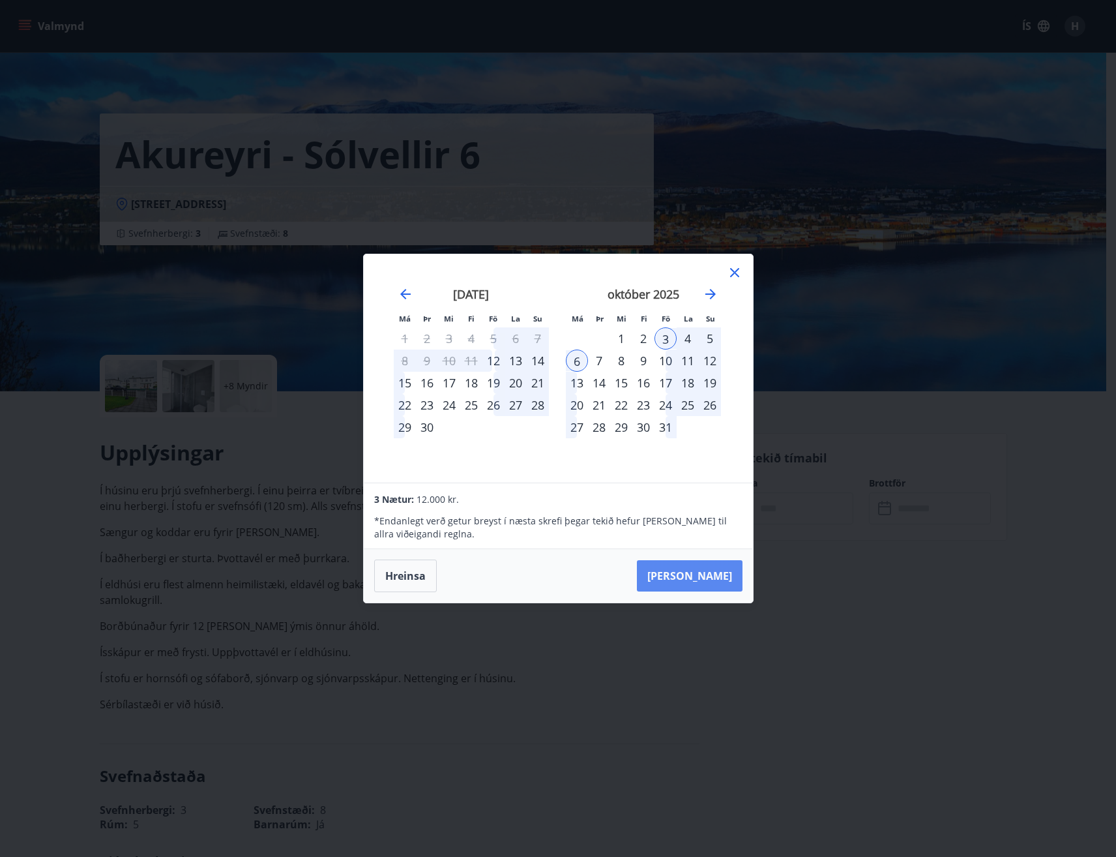
click at [697, 577] on button "[PERSON_NAME]" at bounding box center [690, 575] width 106 height 31
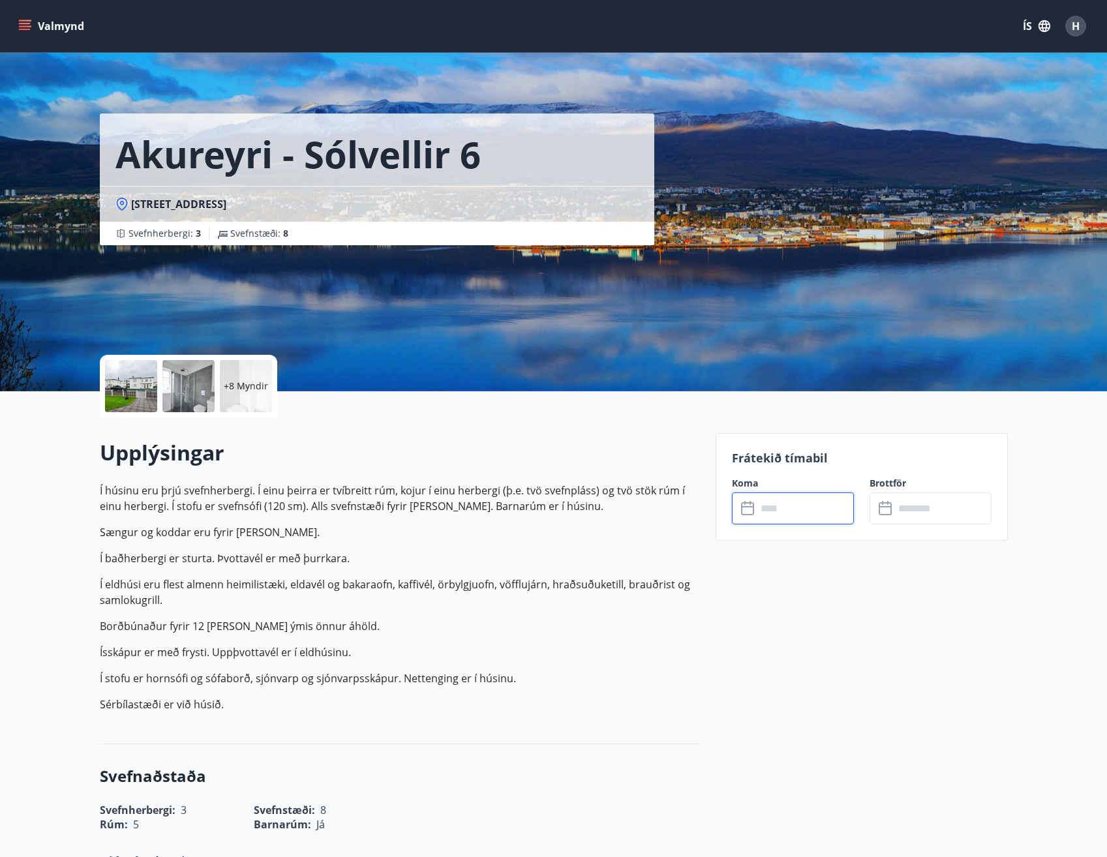
type input "******"
click at [907, 516] on input "******" at bounding box center [942, 508] width 97 height 32
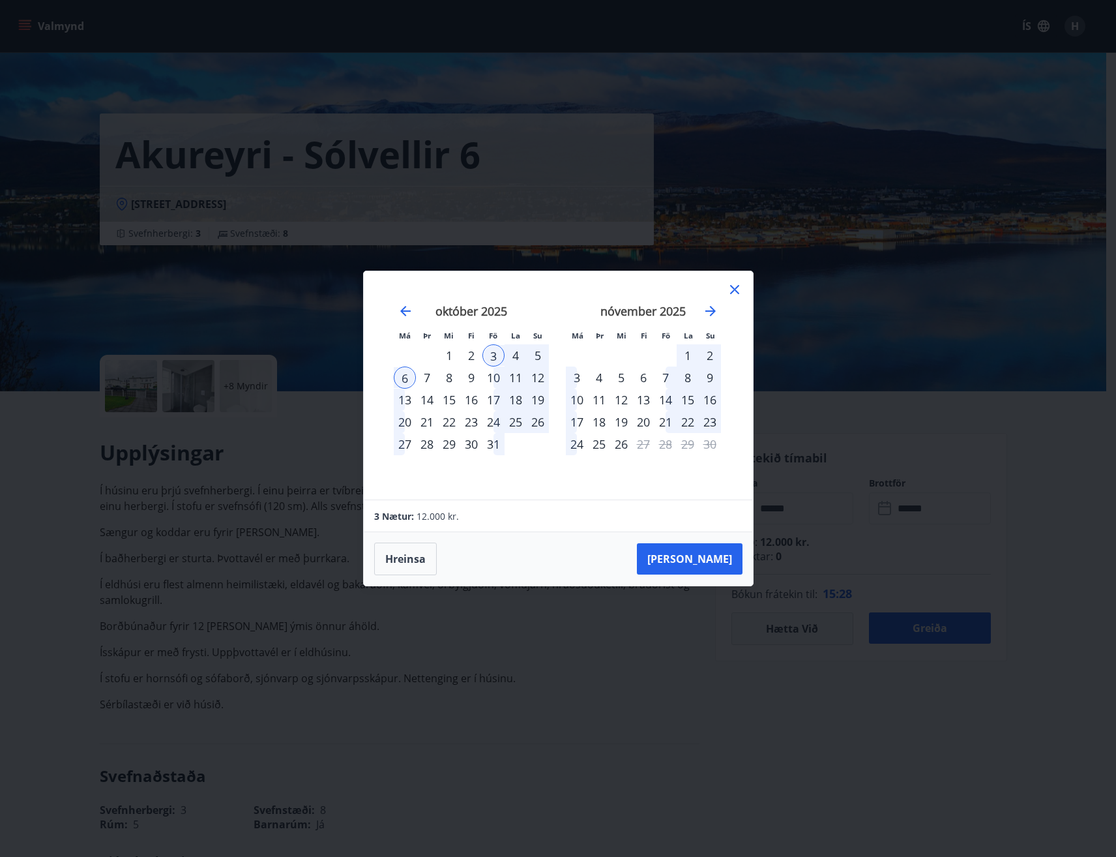
click at [538, 351] on div "5" at bounding box center [538, 355] width 22 height 22
click at [539, 356] on div "5" at bounding box center [538, 355] width 22 height 22
click at [700, 552] on button "Taka Frá" at bounding box center [690, 558] width 106 height 31
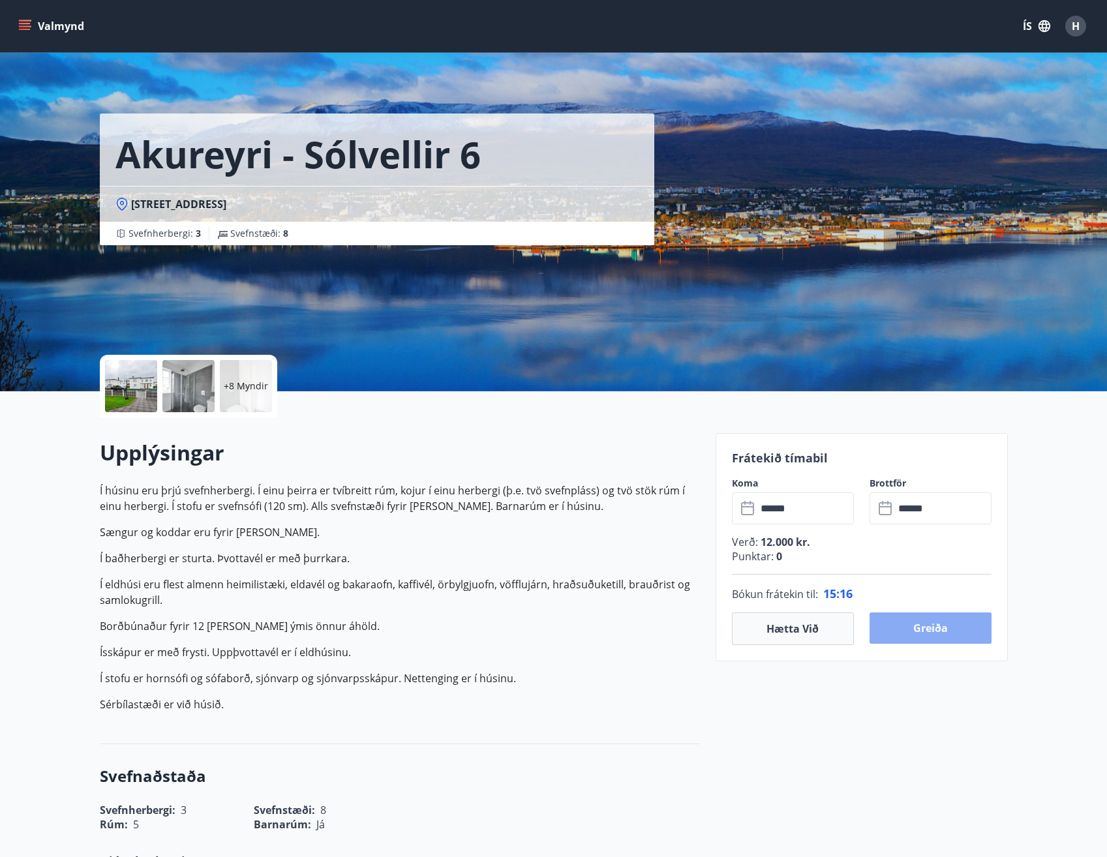
click at [919, 629] on button "Greiða" at bounding box center [930, 627] width 122 height 31
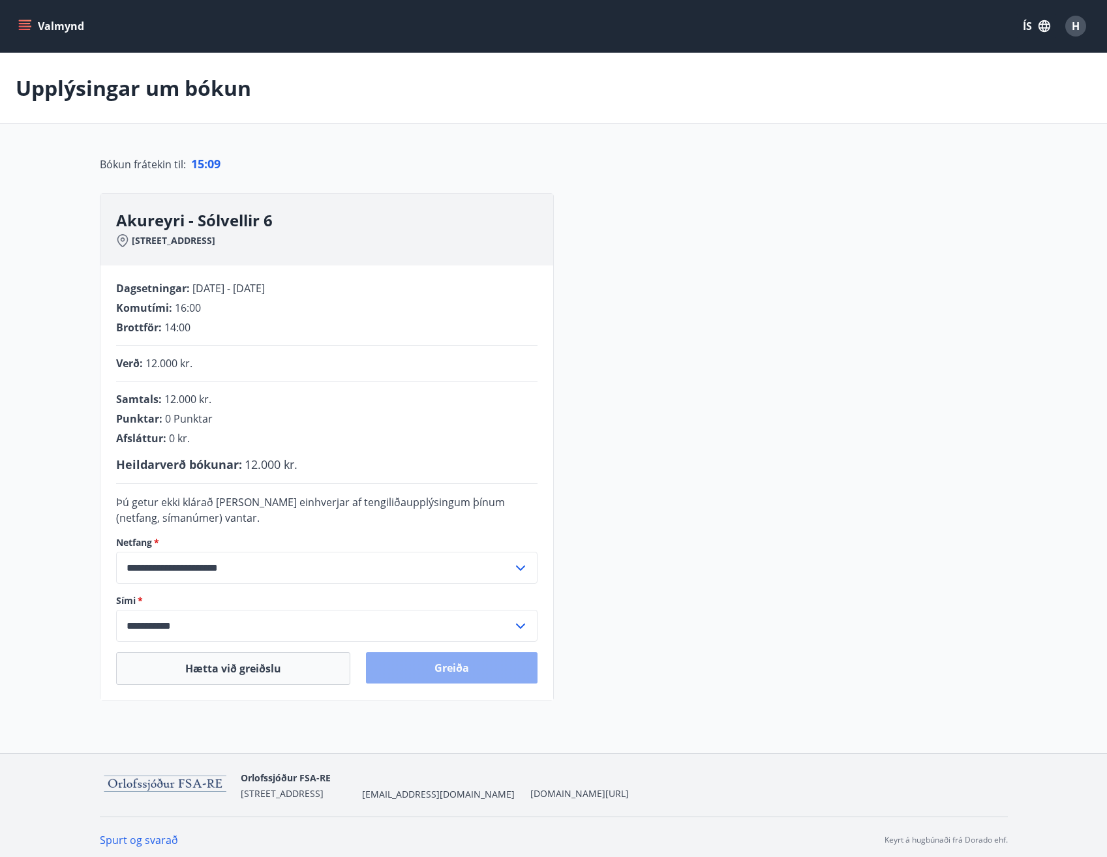
click at [468, 668] on button "Greiða" at bounding box center [451, 667] width 171 height 31
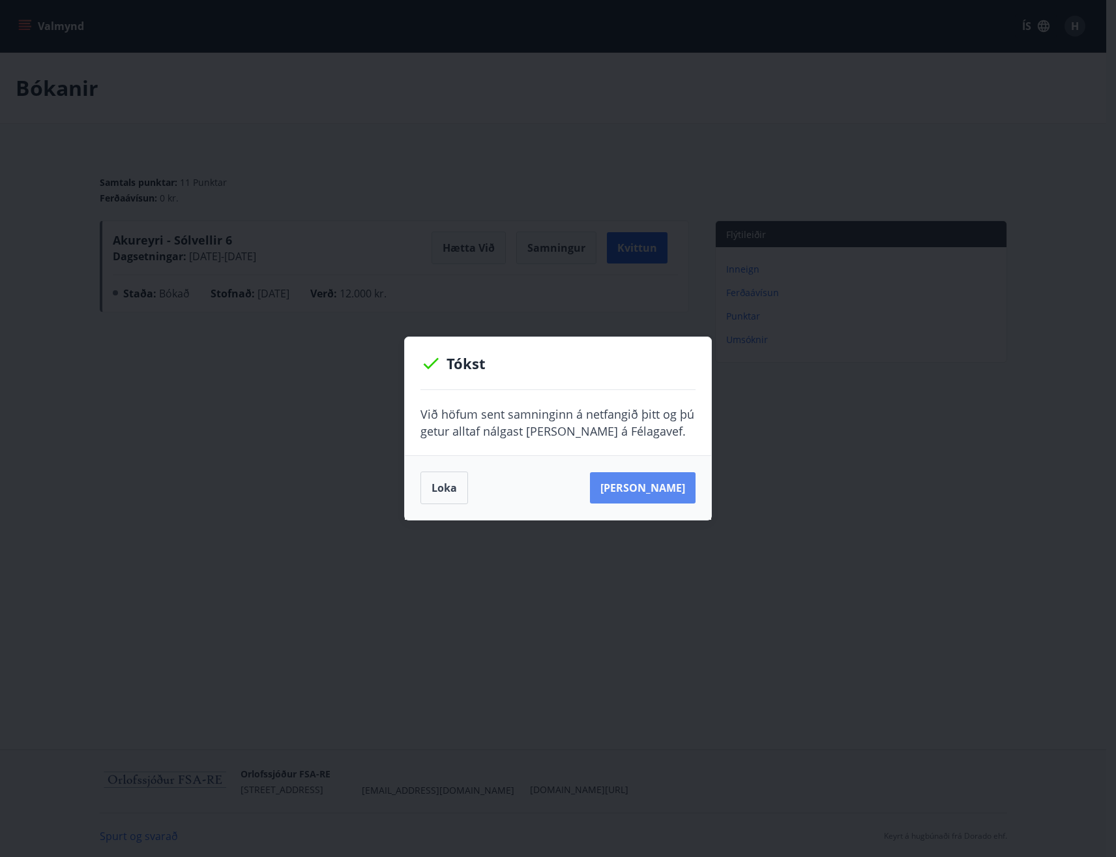
click at [660, 498] on button "[PERSON_NAME]" at bounding box center [643, 487] width 106 height 31
